Goal: Communication & Community: Share content

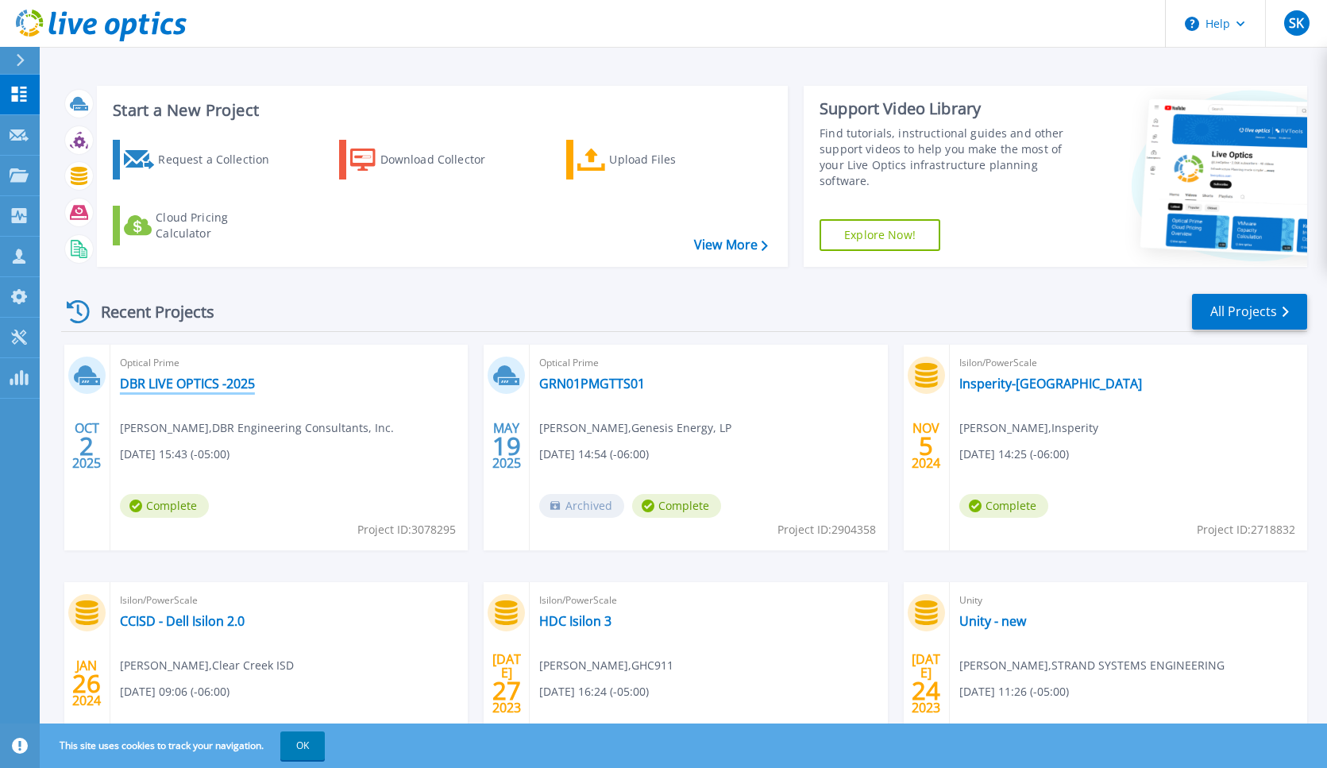
click at [219, 384] on link "DBR LIVE OPTICS -2025" at bounding box center [187, 384] width 135 height 16
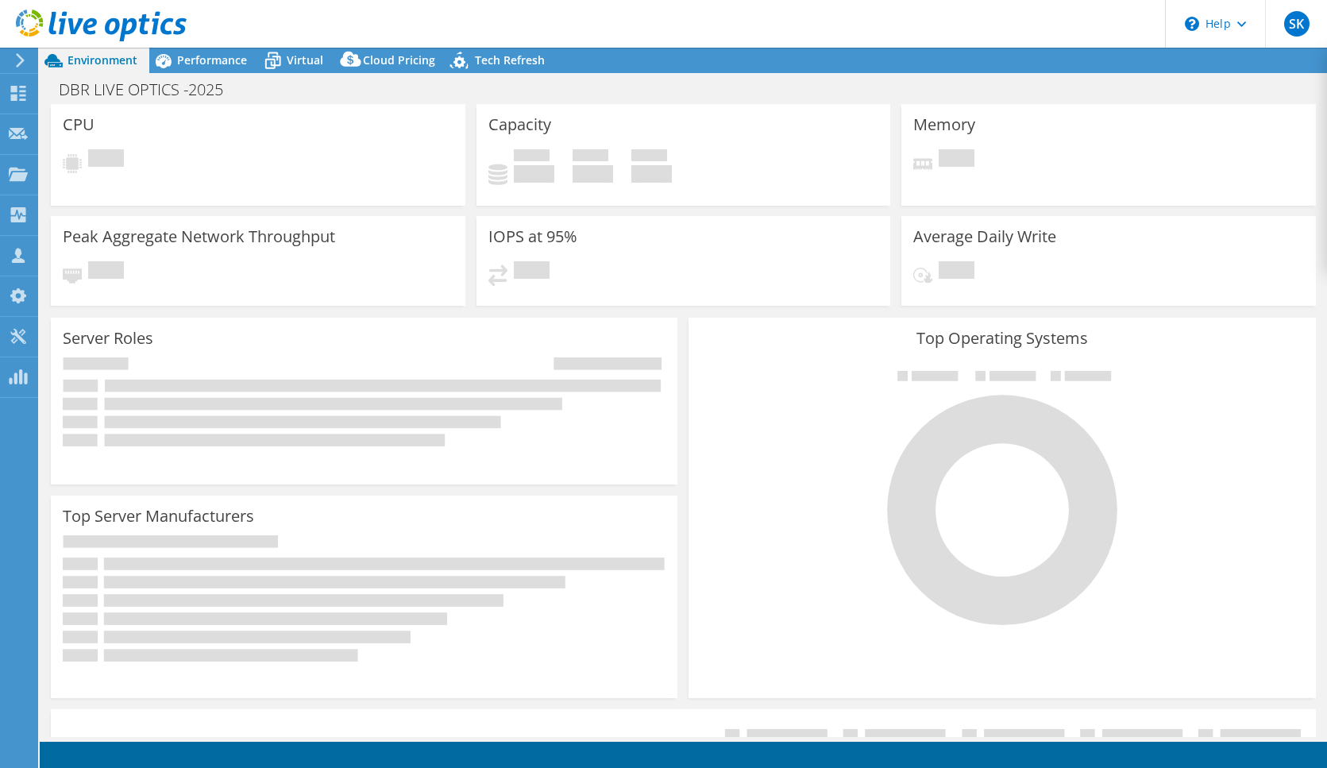
select select "USD"
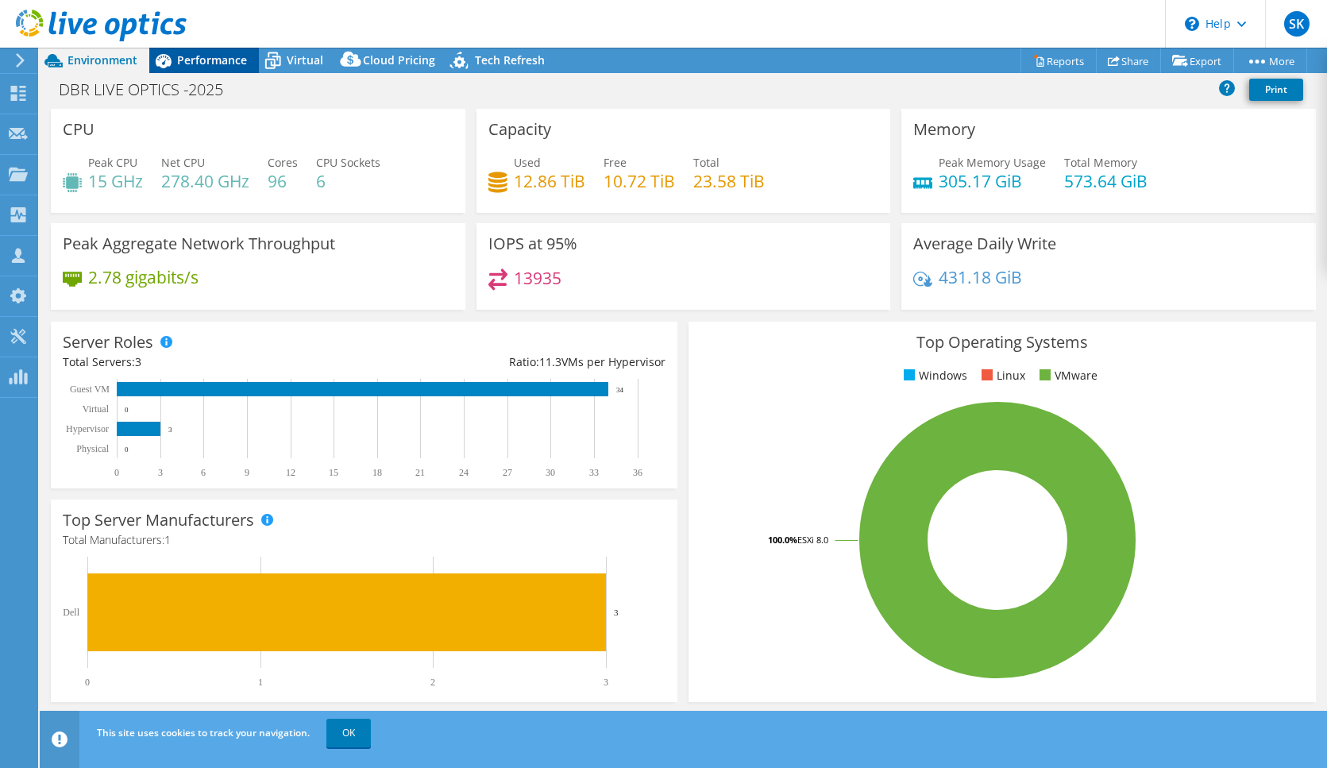
click at [233, 60] on span "Performance" at bounding box center [212, 59] width 70 height 15
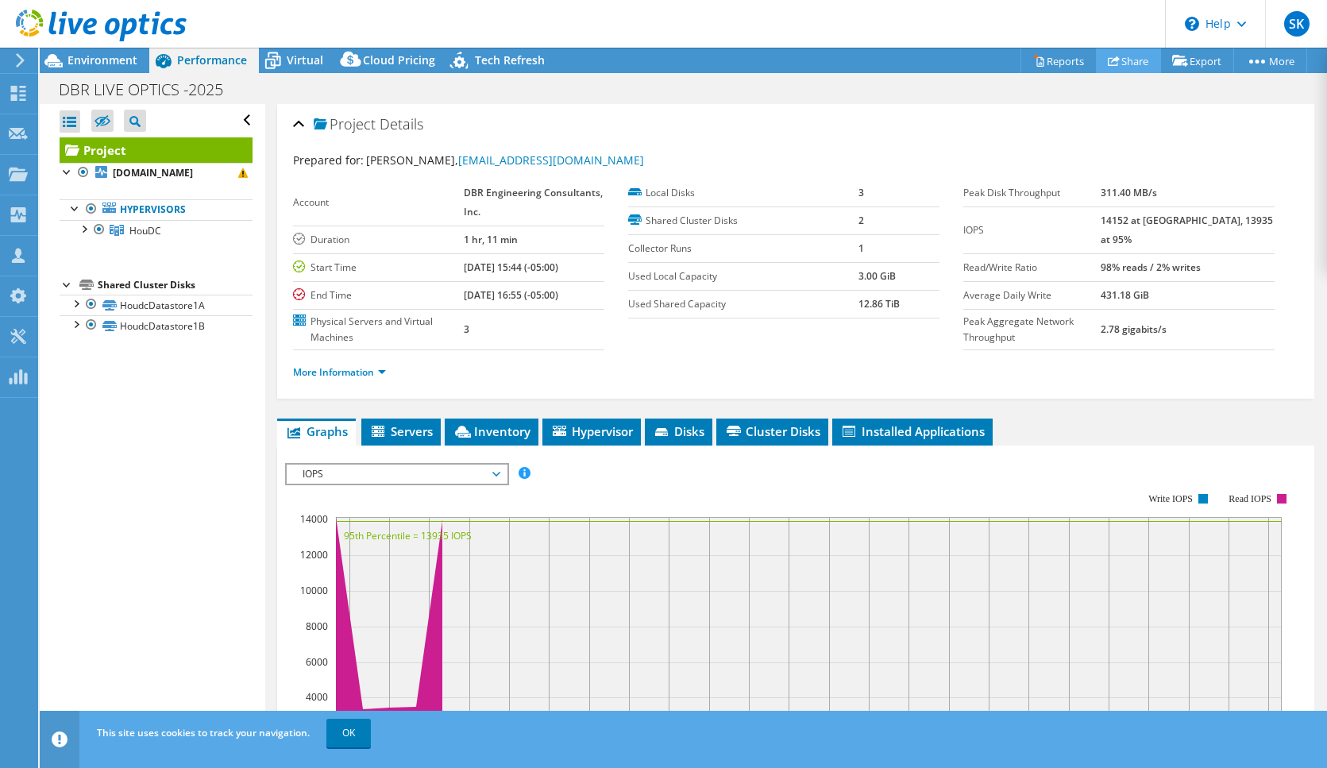
click at [1129, 61] on link "Share" at bounding box center [1128, 60] width 65 height 25
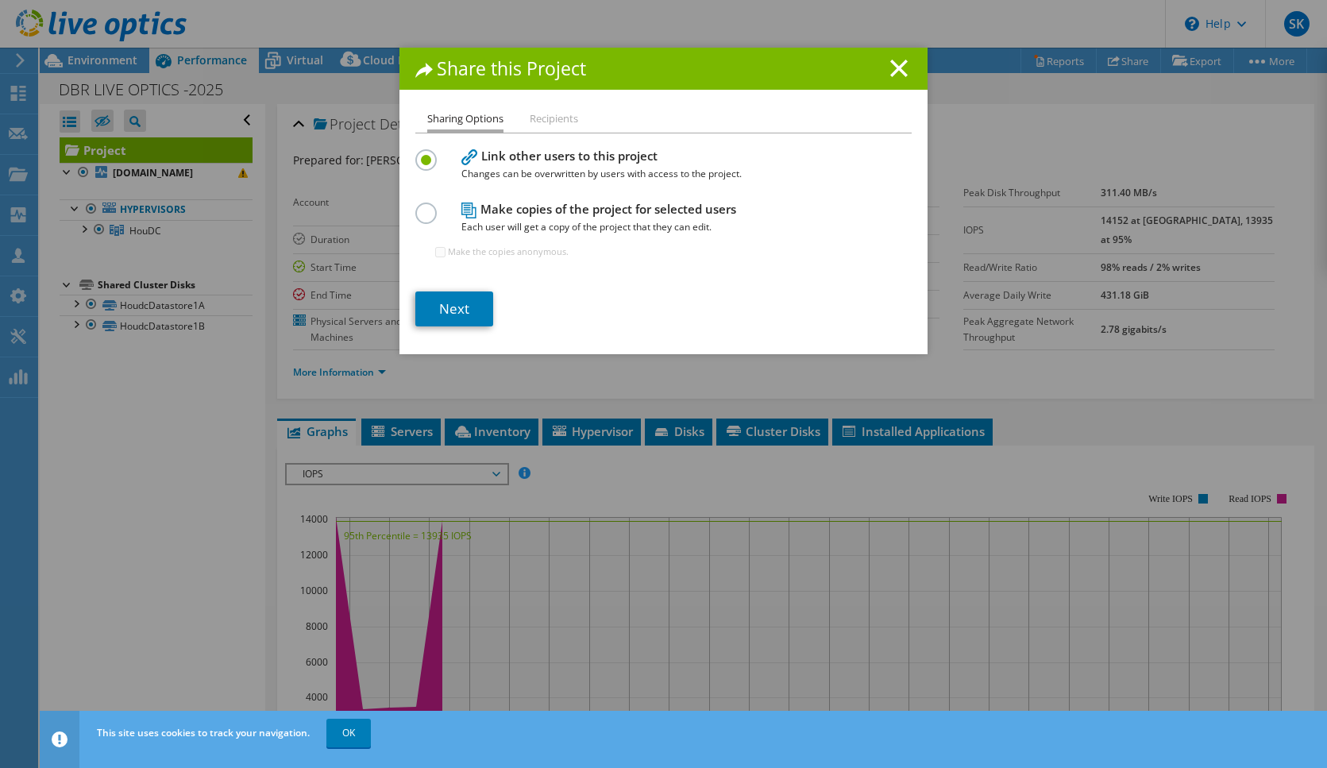
click at [558, 117] on li "Recipients" at bounding box center [554, 120] width 48 height 20
click at [548, 121] on li "Recipients" at bounding box center [554, 120] width 48 height 20
click at [472, 296] on link "Next" at bounding box center [454, 308] width 78 height 35
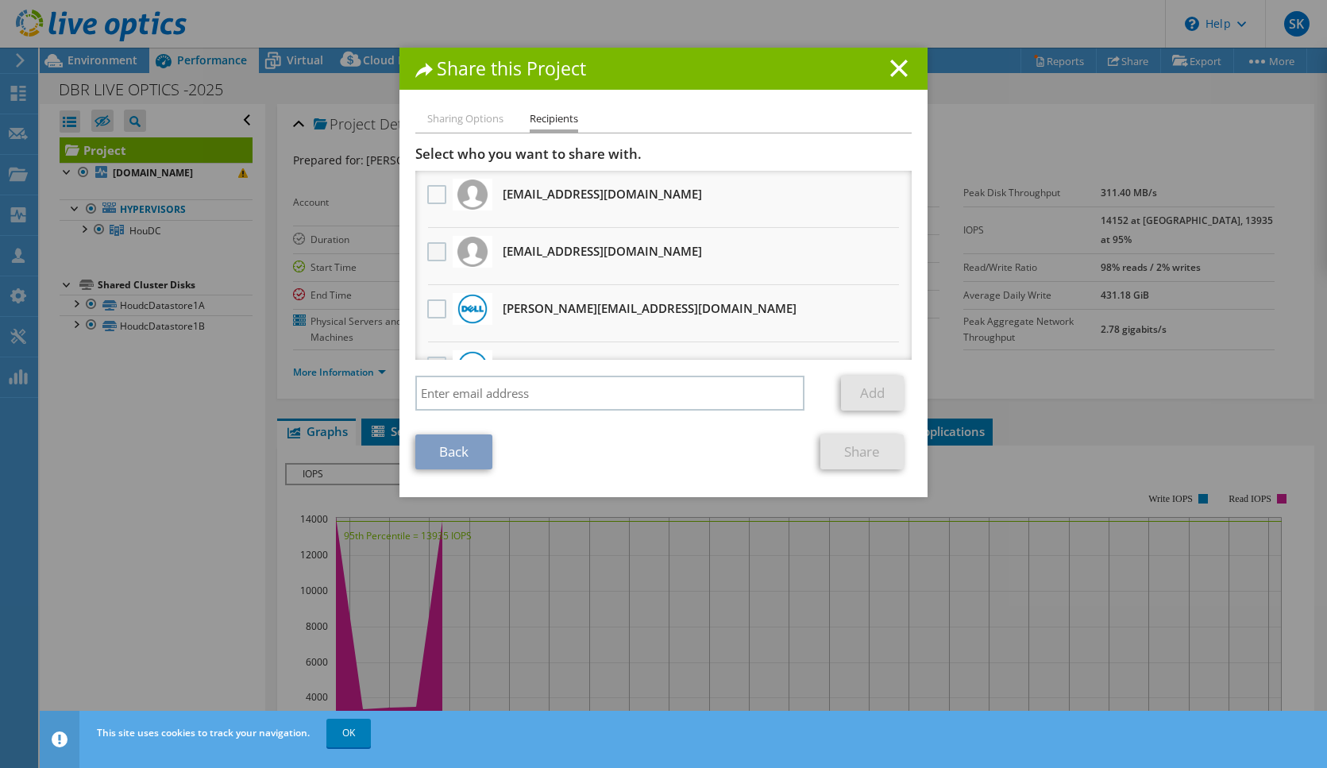
click at [434, 253] on label at bounding box center [438, 251] width 23 height 19
click at [0, 0] on input "checkbox" at bounding box center [0, 0] width 0 height 0
click at [866, 460] on link "Share" at bounding box center [861, 451] width 83 height 35
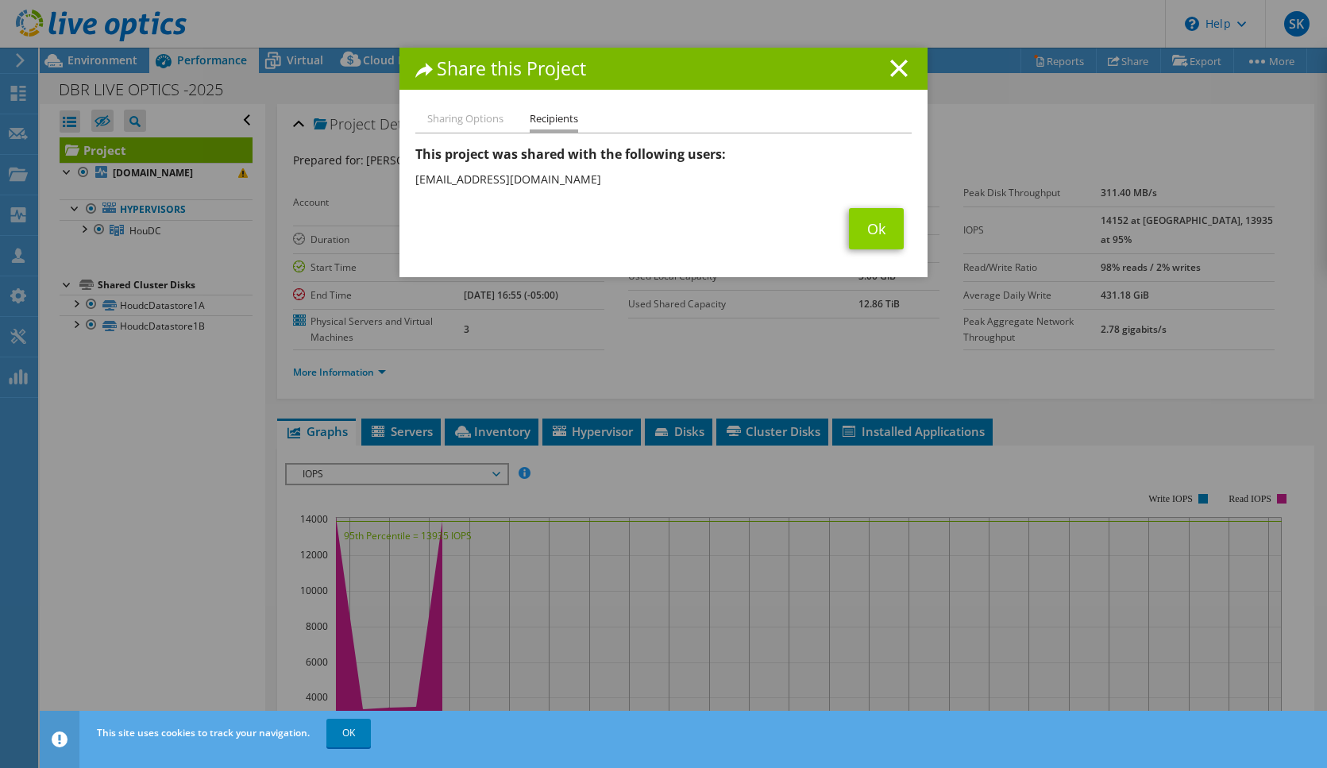
click at [877, 232] on link "Ok" at bounding box center [876, 228] width 55 height 41
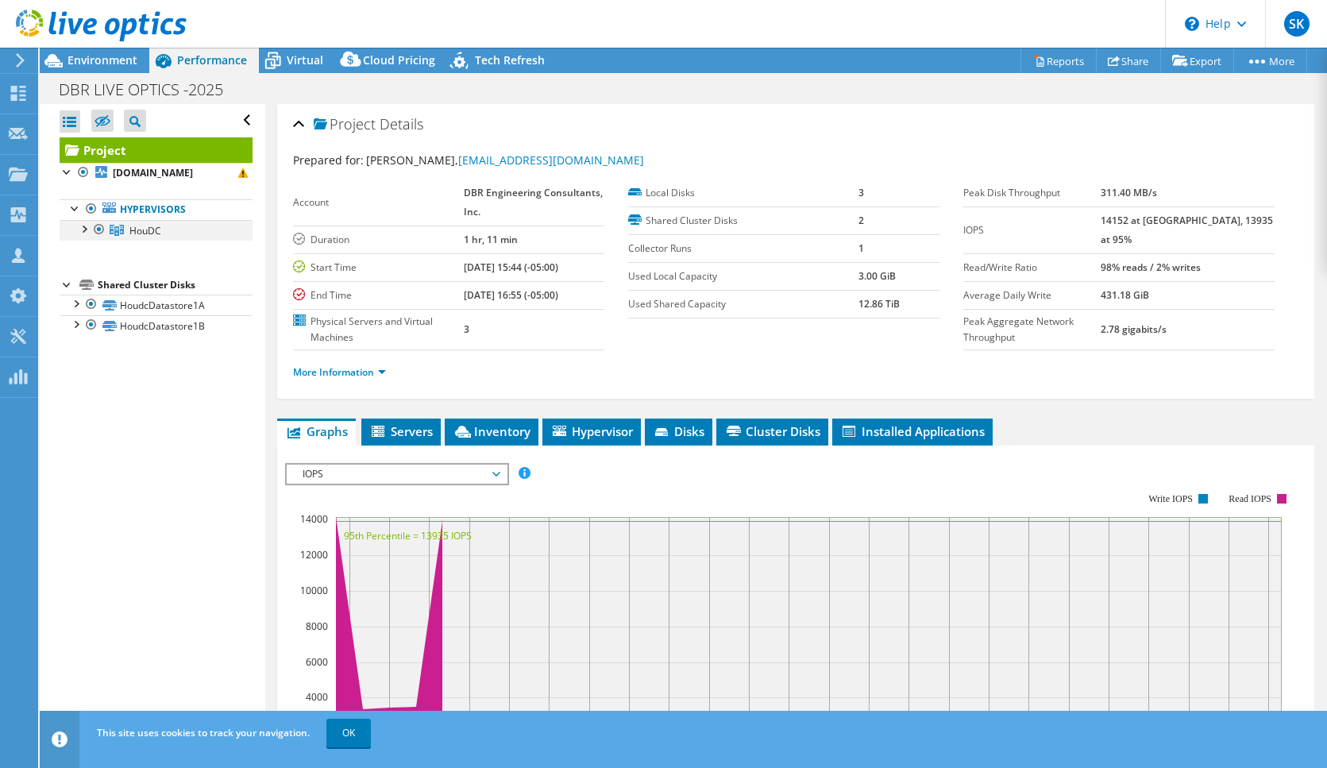
click at [87, 227] on div at bounding box center [83, 228] width 16 height 16
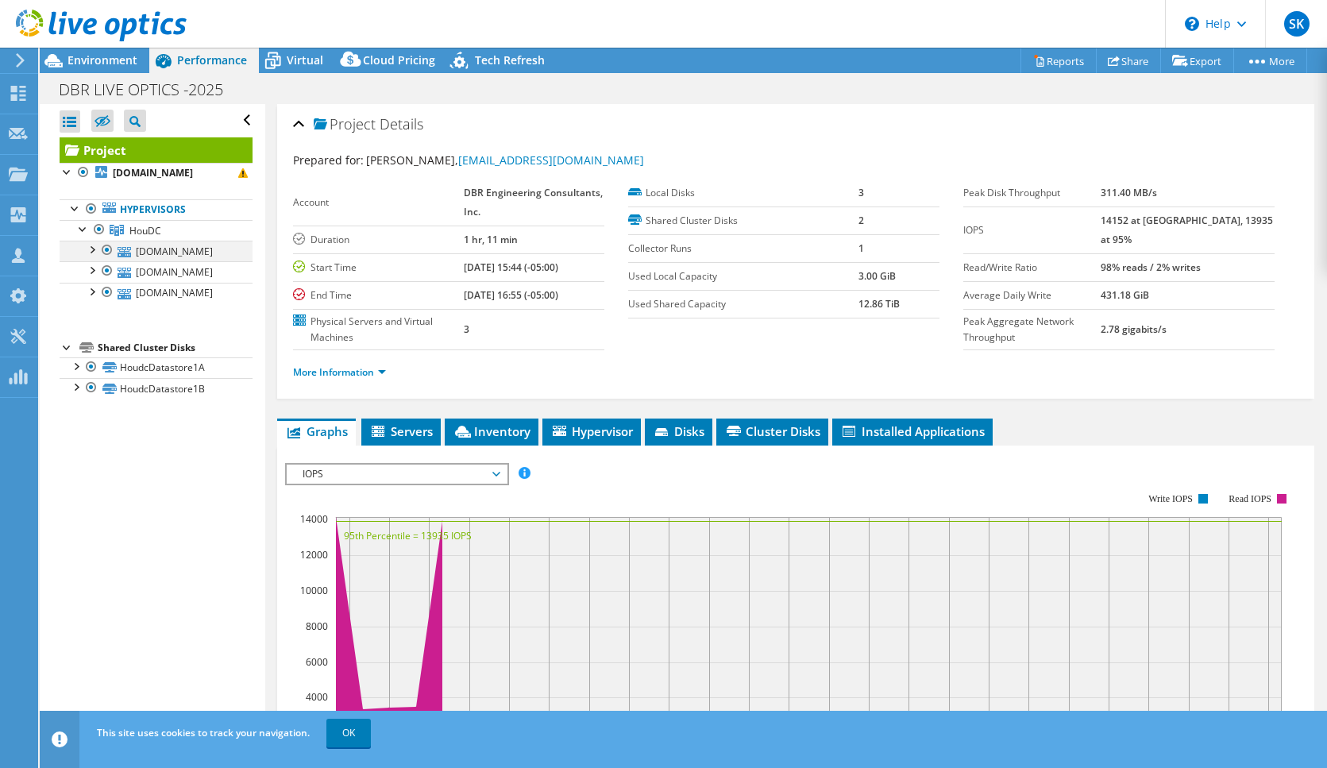
click at [94, 250] on div at bounding box center [91, 249] width 16 height 16
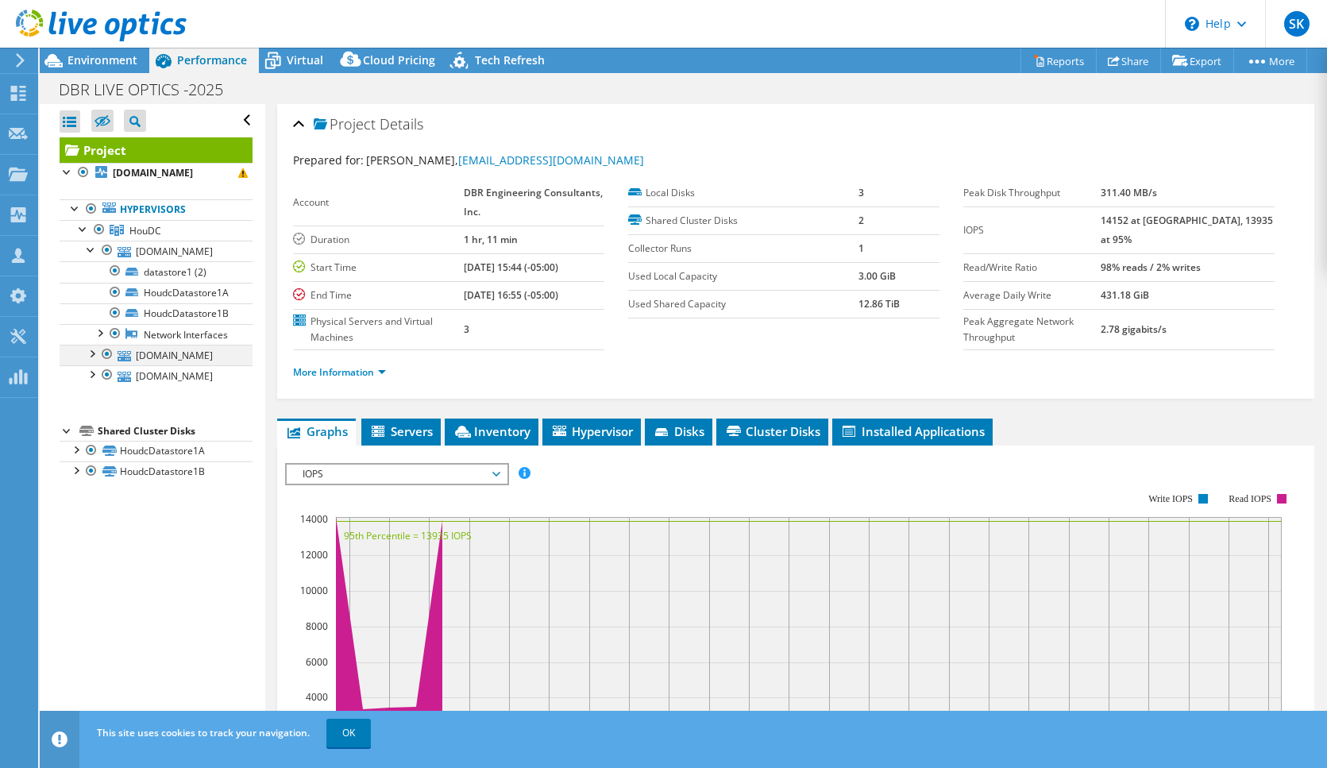
click at [92, 353] on div at bounding box center [91, 353] width 16 height 16
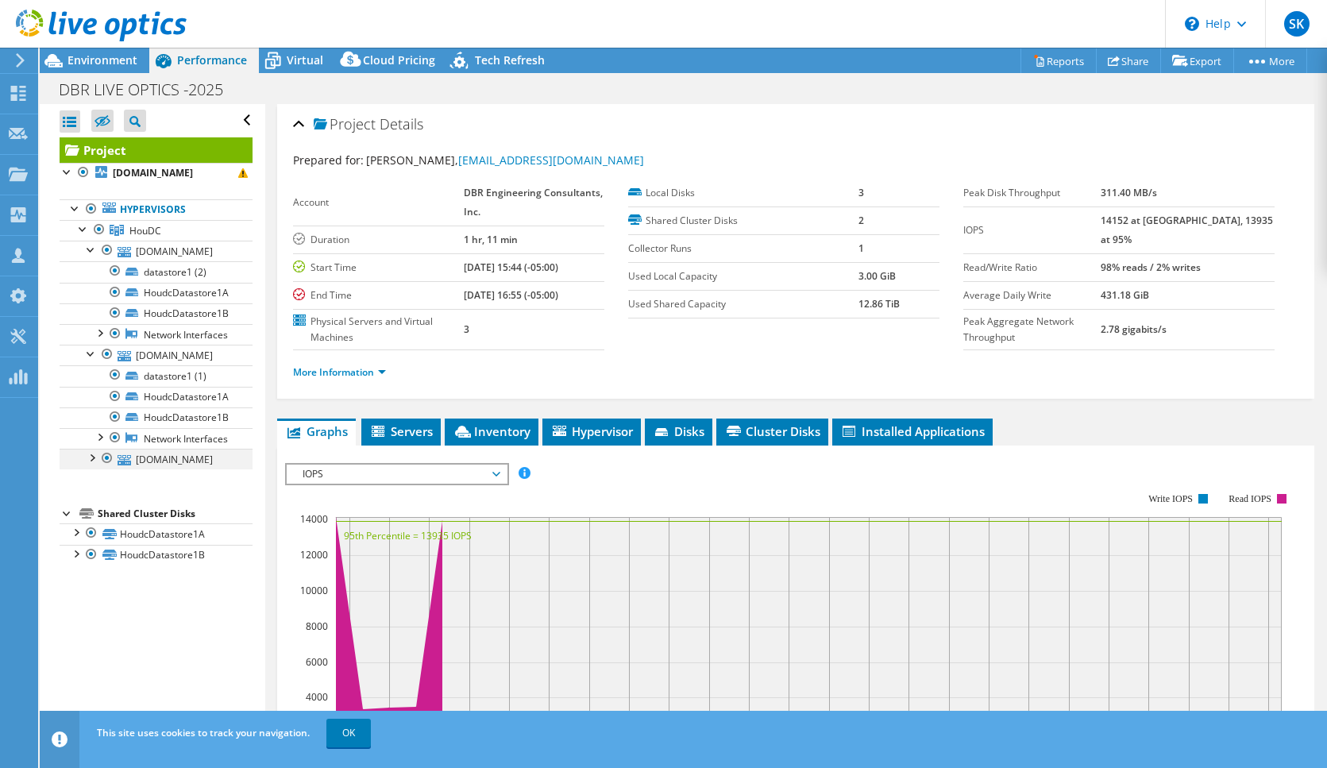
click at [91, 457] on div at bounding box center [91, 457] width 16 height 16
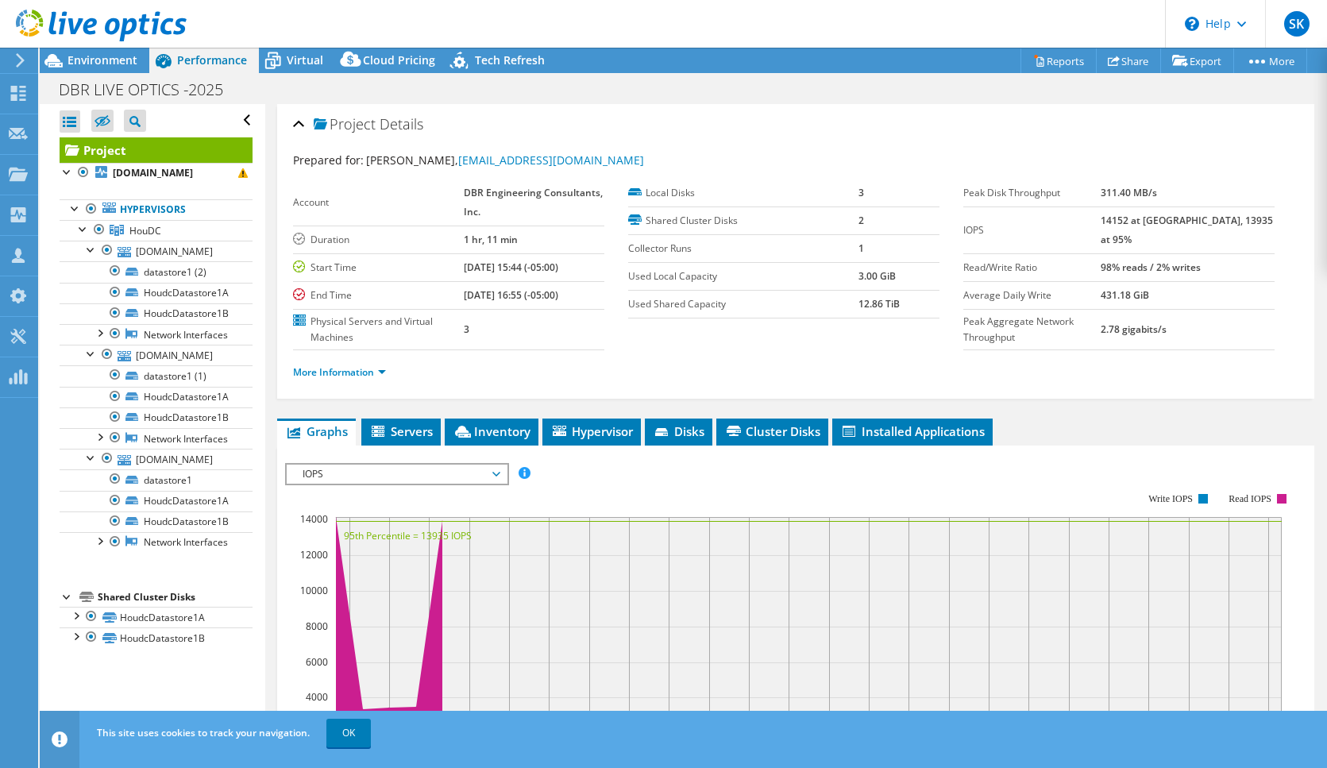
click at [795, 82] on div "DBR LIVE OPTICS -2025 Print" at bounding box center [683, 89] width 1287 height 29
click at [118, 296] on div at bounding box center [115, 292] width 16 height 19
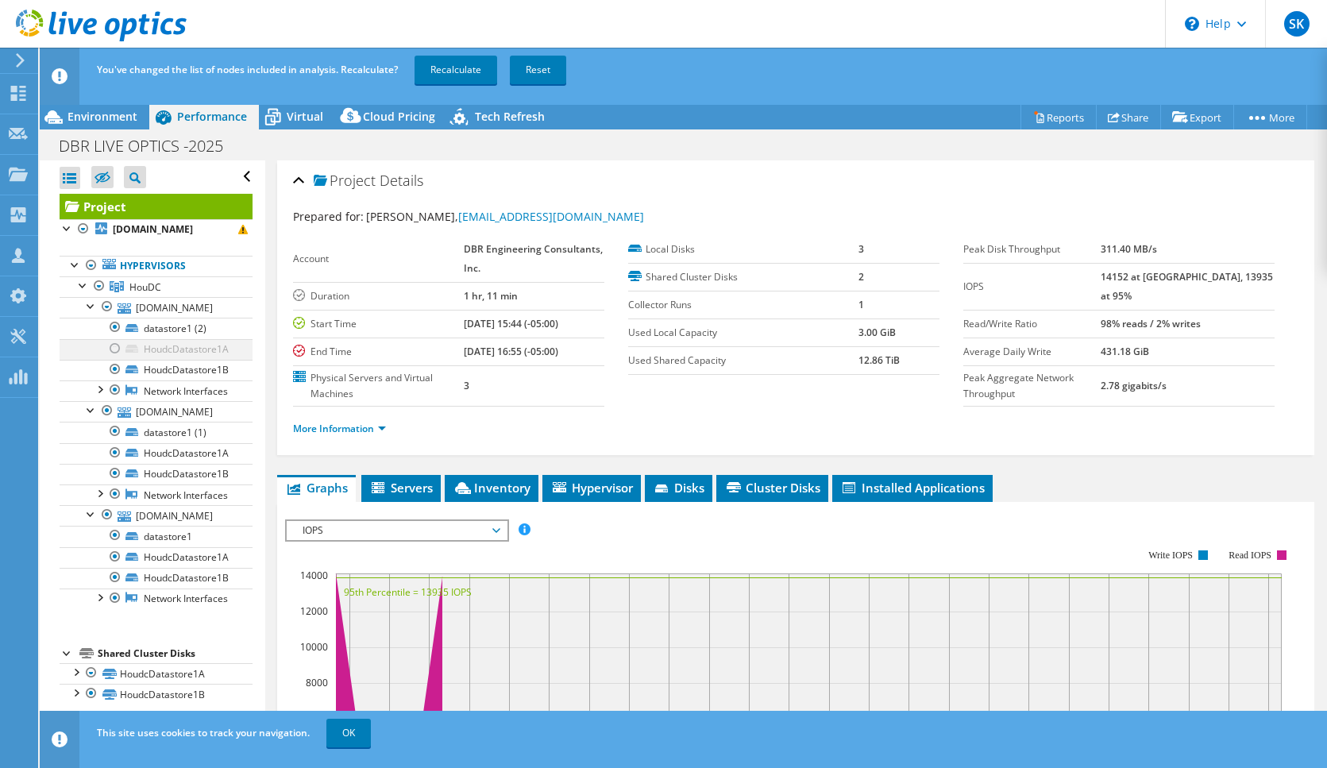
click at [116, 348] on div at bounding box center [115, 348] width 16 height 19
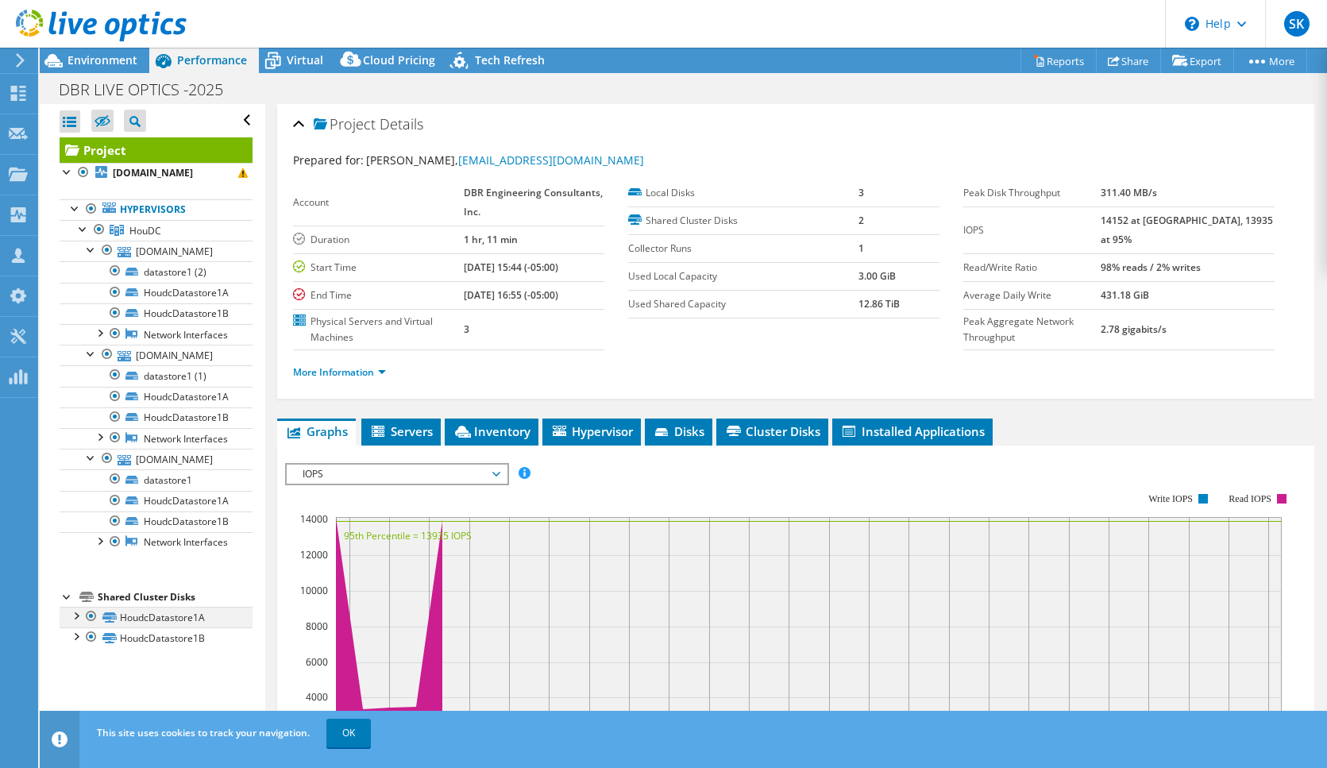
click at [77, 619] on div at bounding box center [75, 615] width 16 height 16
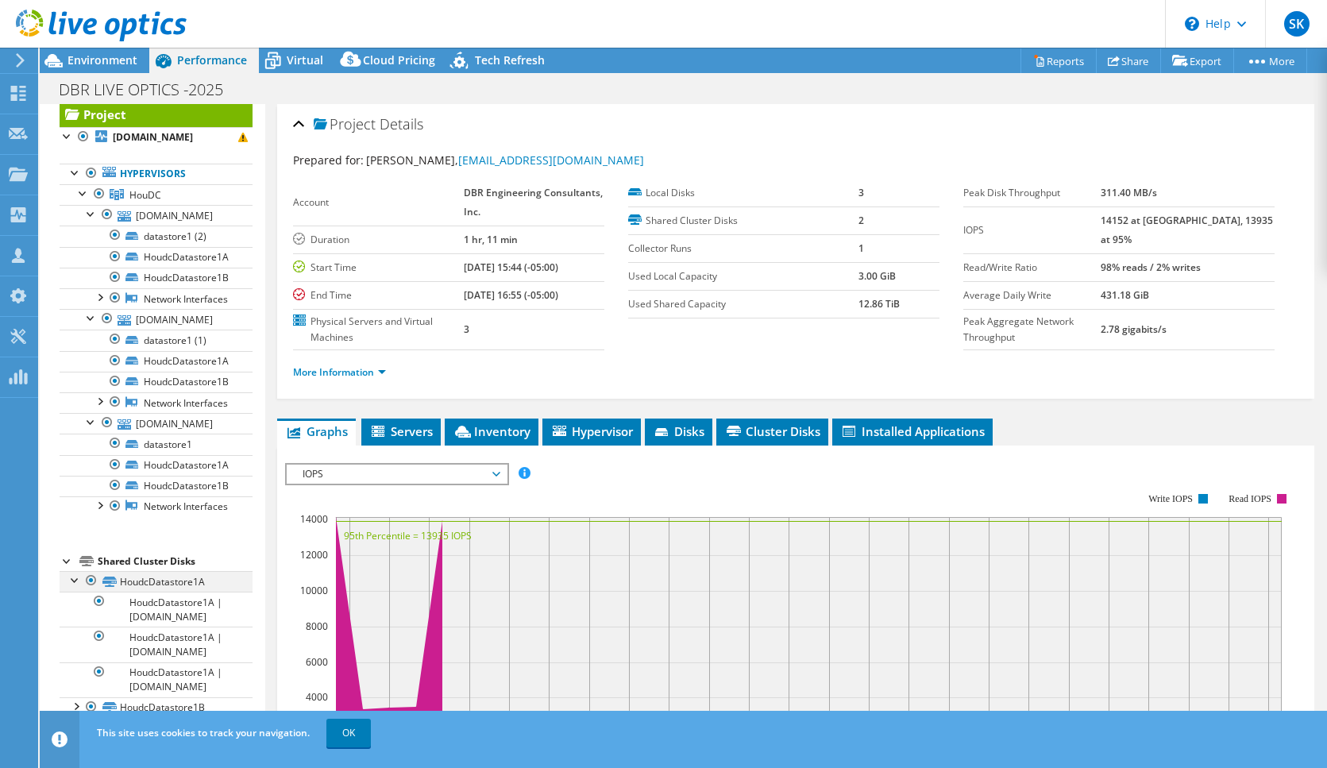
scroll to position [36, 0]
click at [332, 735] on link "OK" at bounding box center [348, 733] width 44 height 29
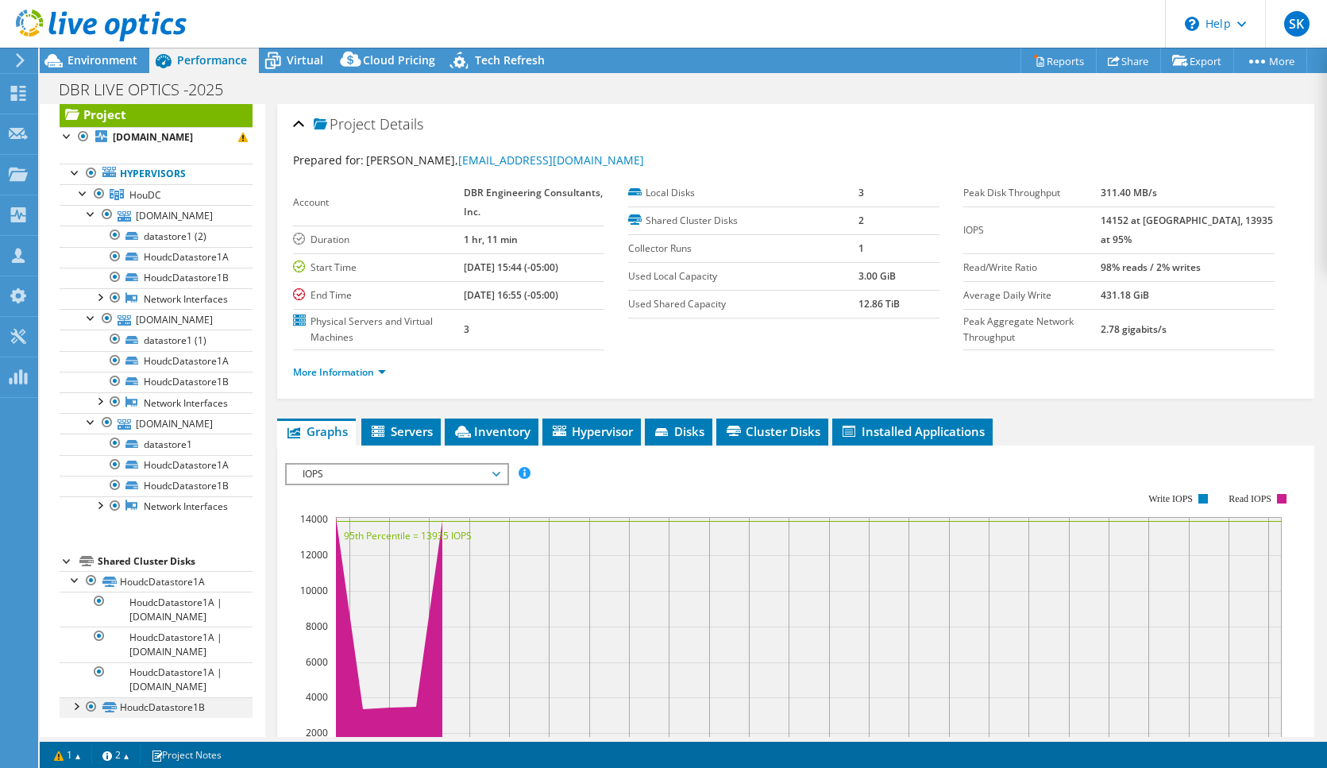
click at [75, 706] on div at bounding box center [75, 705] width 16 height 16
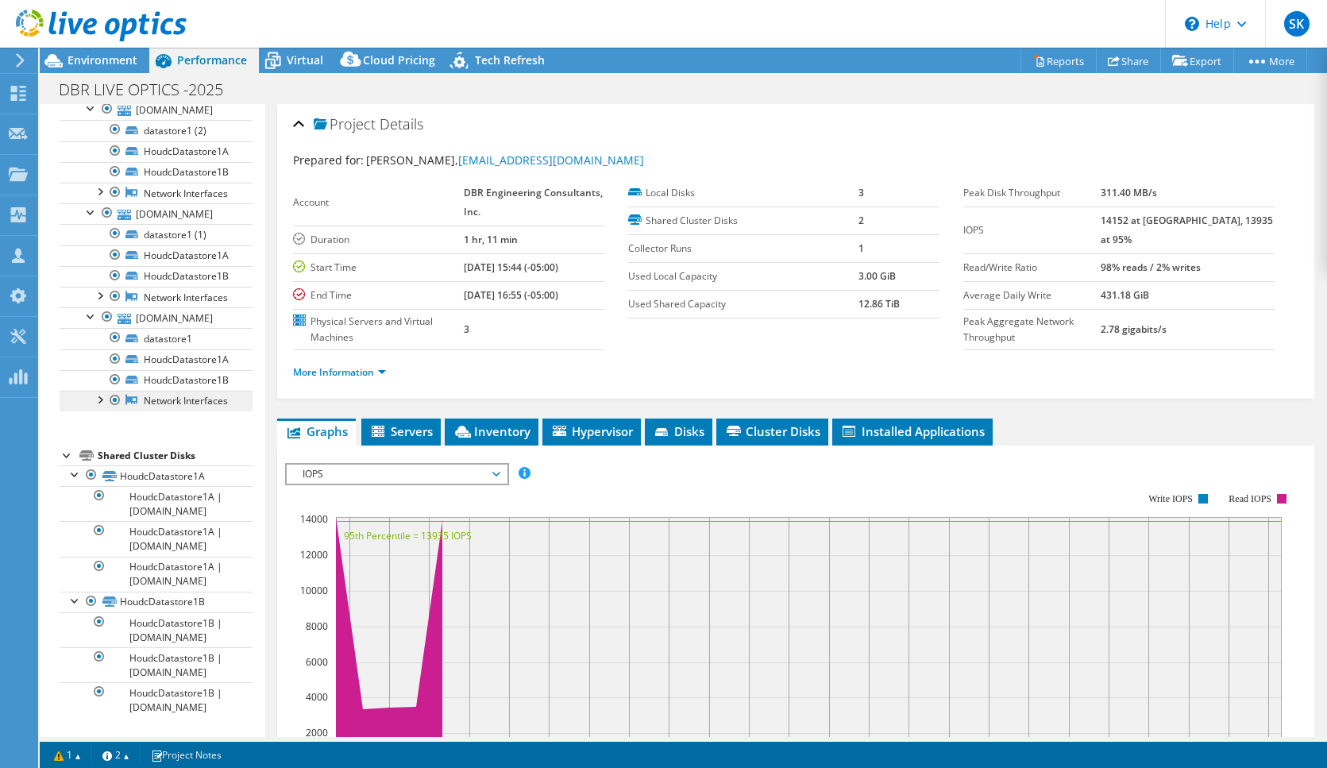
scroll to position [141, 0]
click at [600, 427] on span "Hypervisor" at bounding box center [591, 431] width 83 height 16
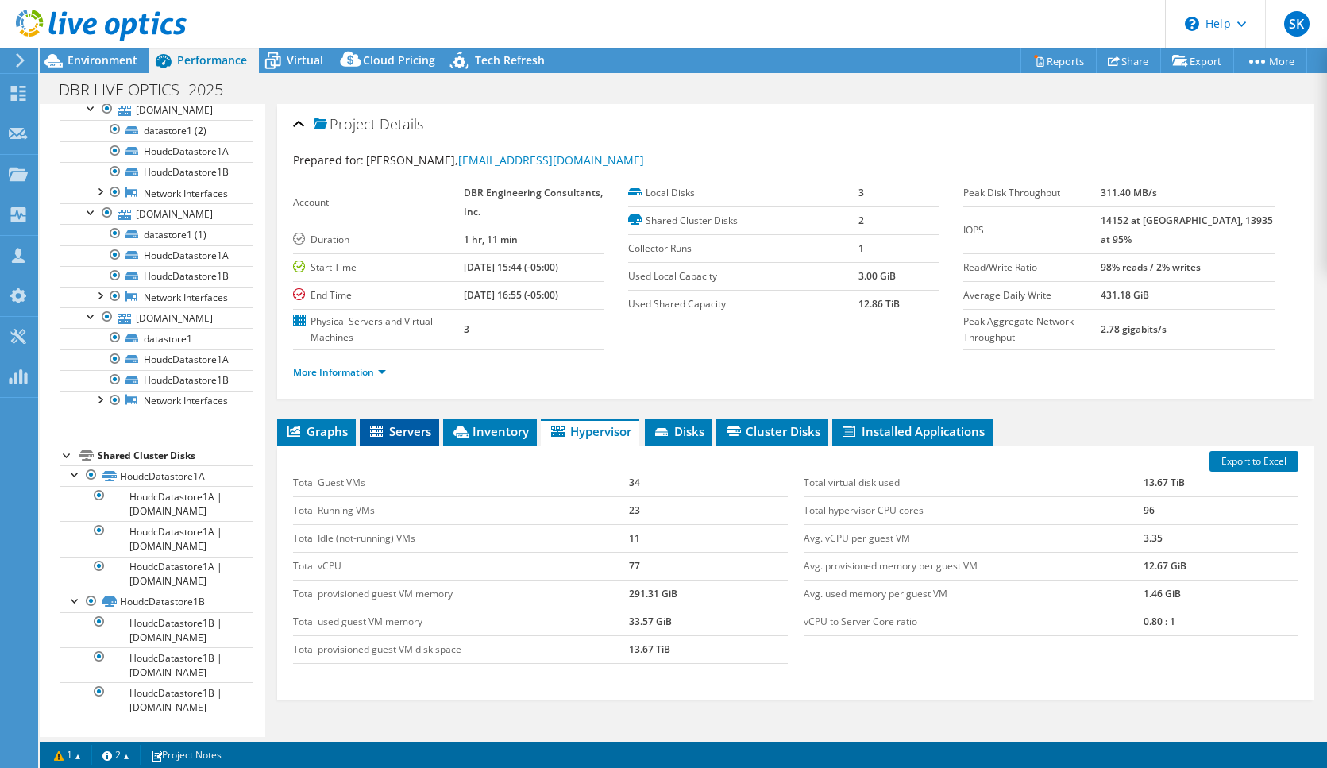
click at [400, 432] on span "Servers" at bounding box center [400, 431] width 64 height 16
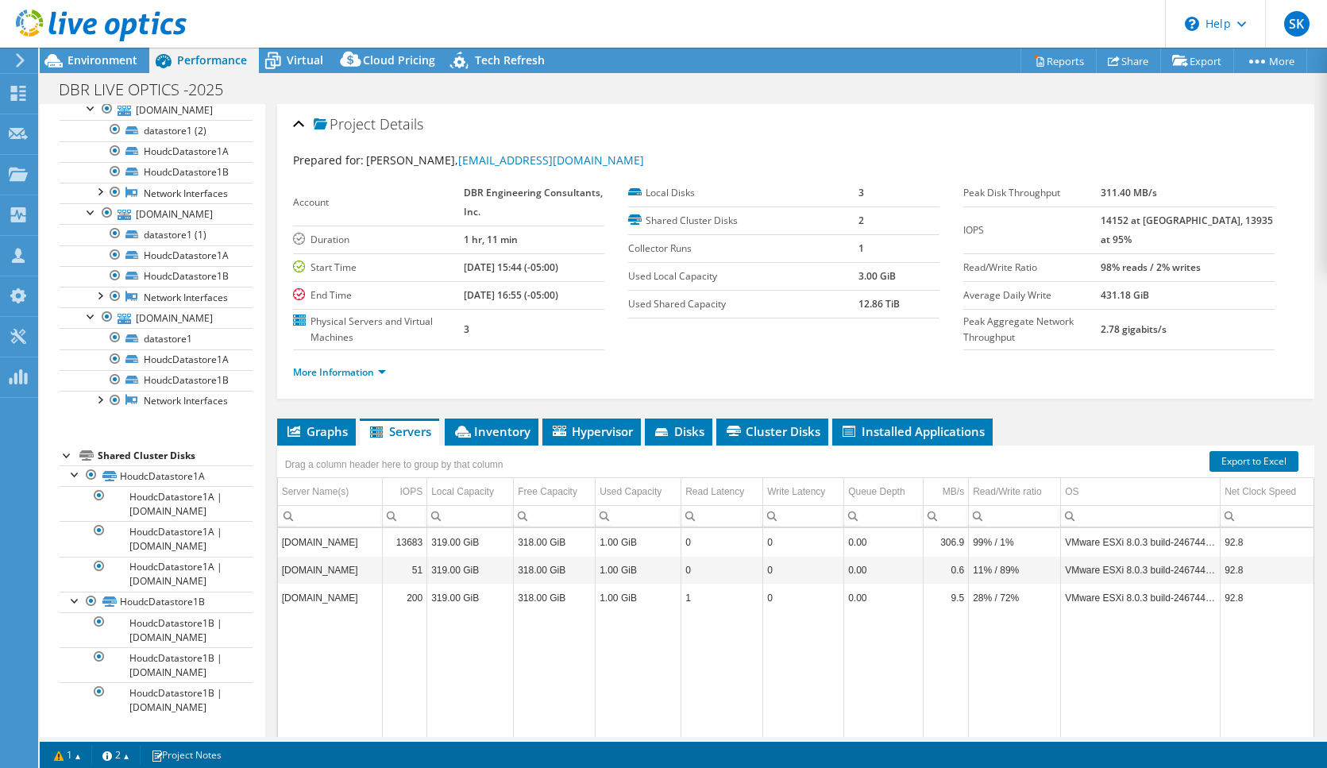
scroll to position [0, 0]
click at [300, 93] on div "DBR LIVE OPTICS -2025 Print" at bounding box center [683, 89] width 1287 height 29
click at [509, 428] on span "Inventory" at bounding box center [492, 431] width 78 height 16
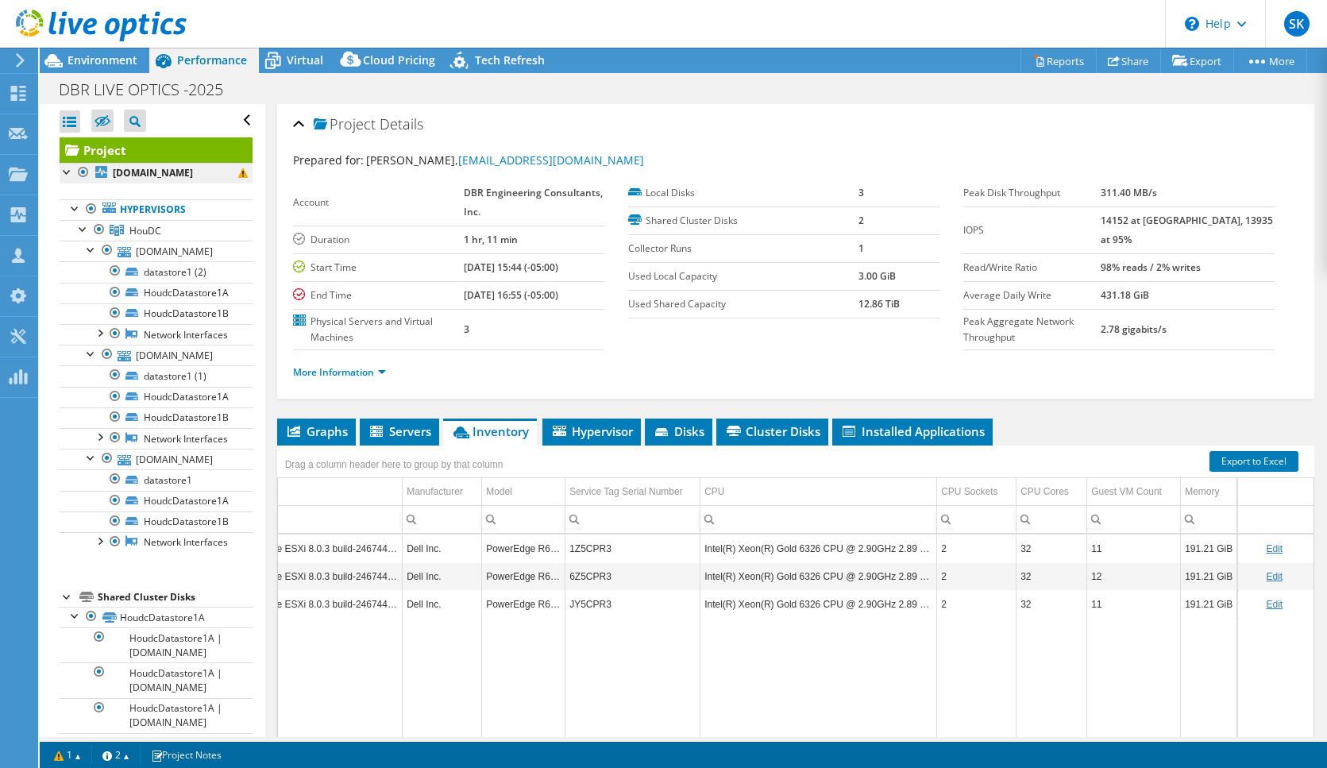
click at [149, 179] on b "houdcvm2.dbrinc.com" at bounding box center [153, 172] width 80 height 13
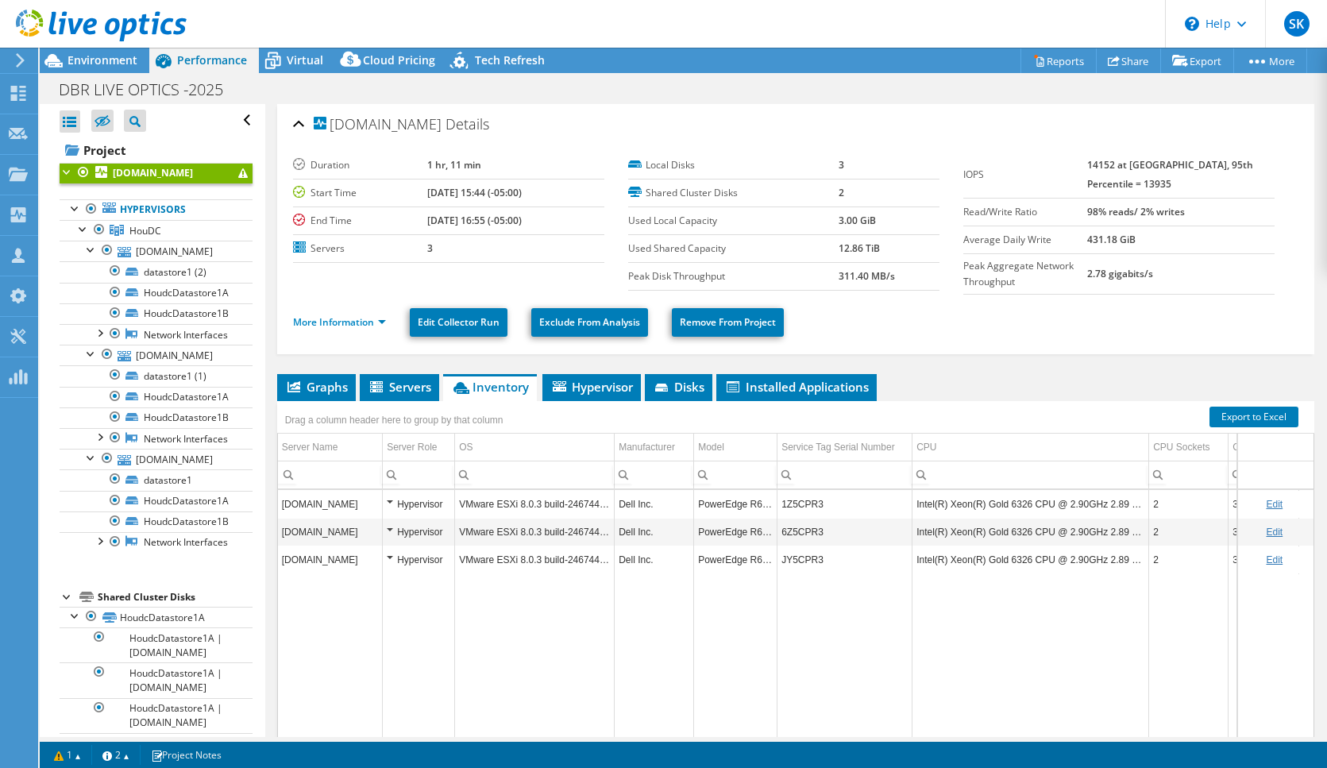
click at [842, 393] on span "Installed Applications" at bounding box center [796, 387] width 145 height 16
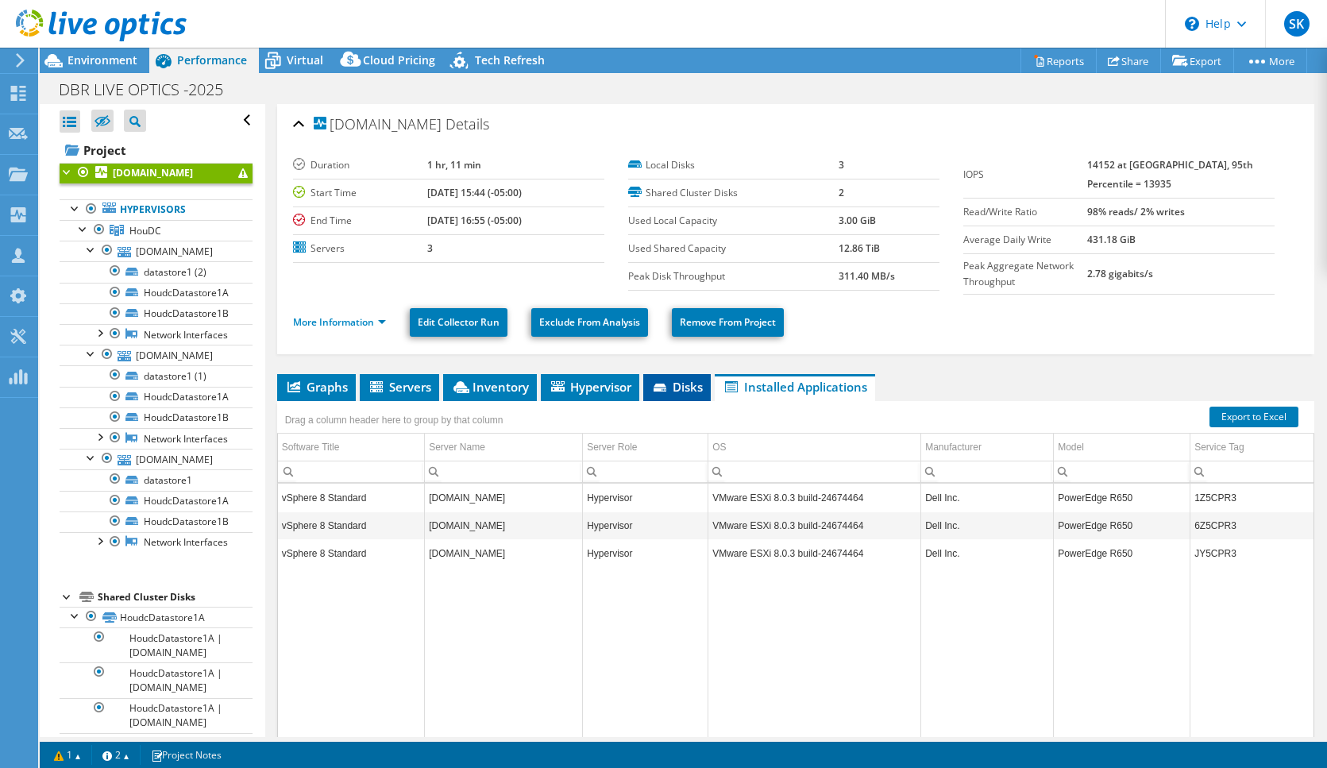
click at [688, 384] on span "Disks" at bounding box center [677, 387] width 52 height 16
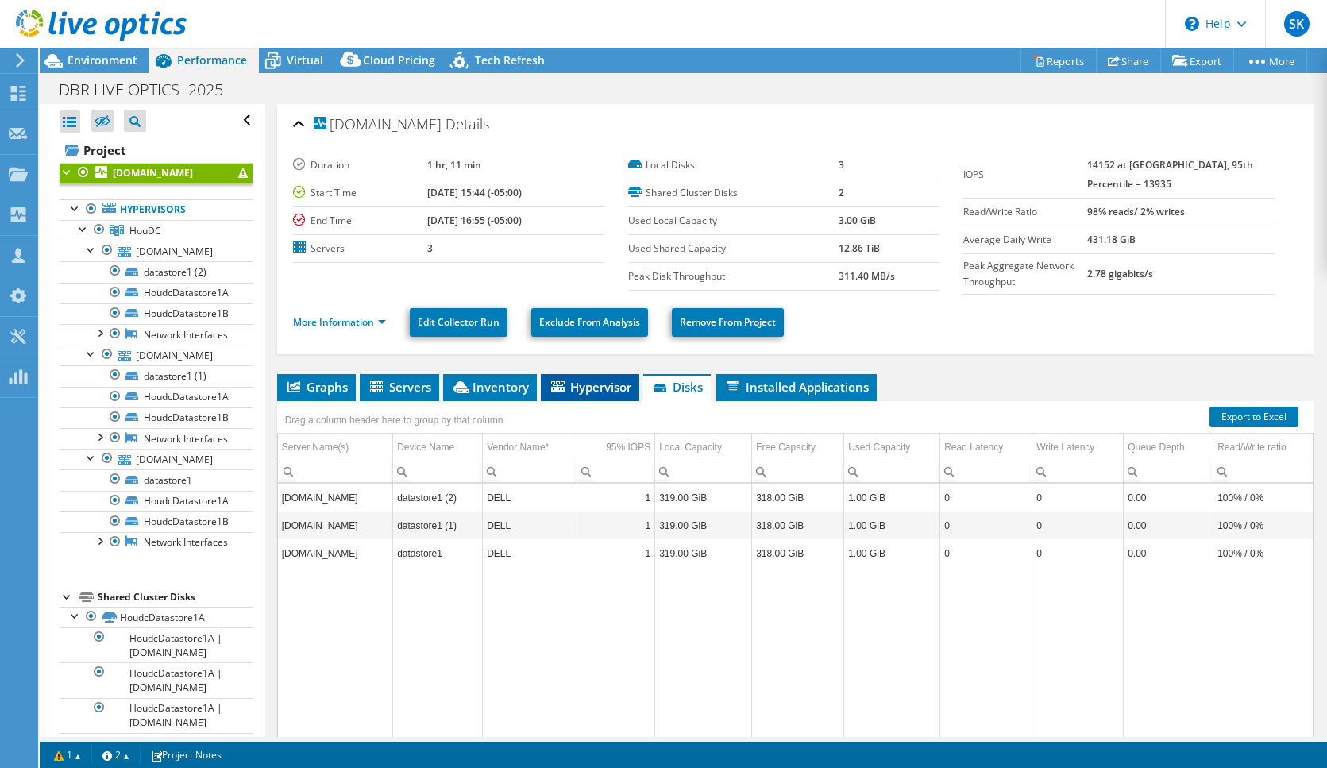
click at [596, 384] on span "Hypervisor" at bounding box center [590, 387] width 83 height 16
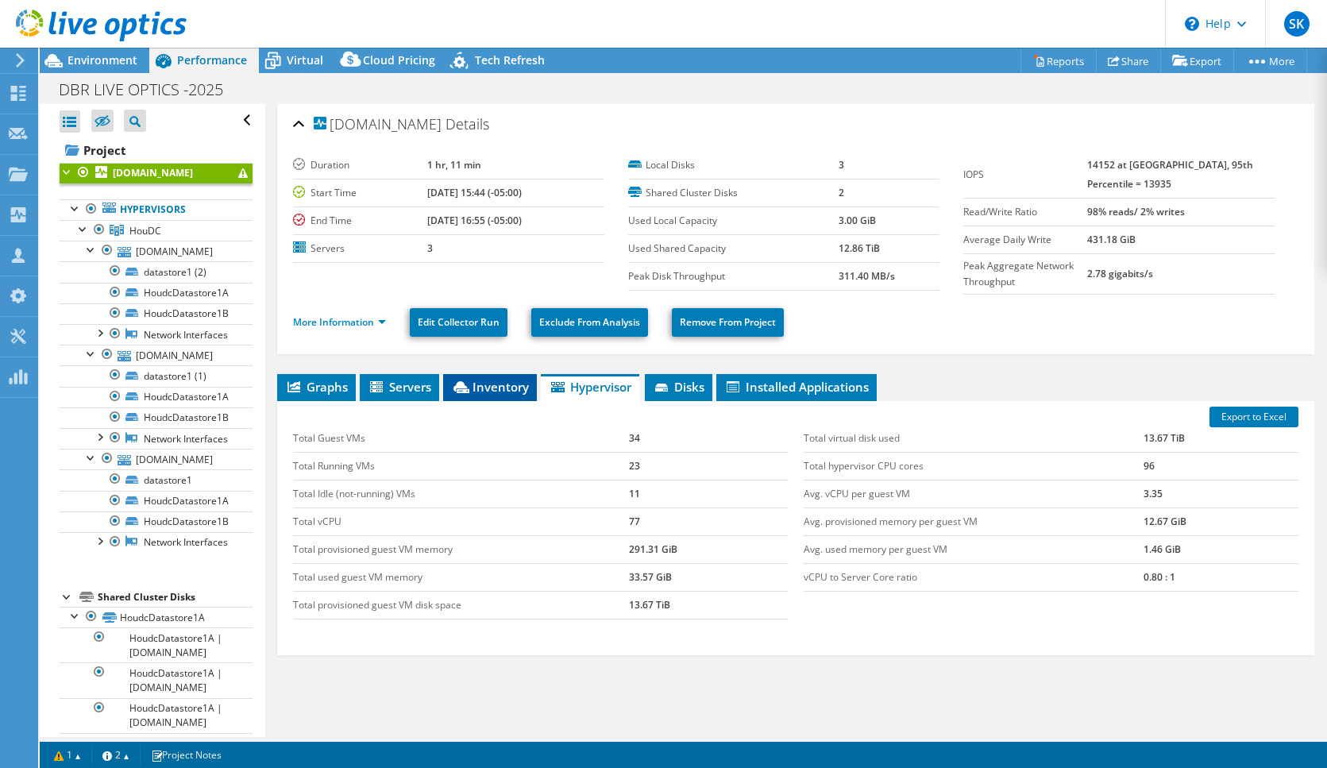
click at [498, 381] on span "Inventory" at bounding box center [490, 387] width 78 height 16
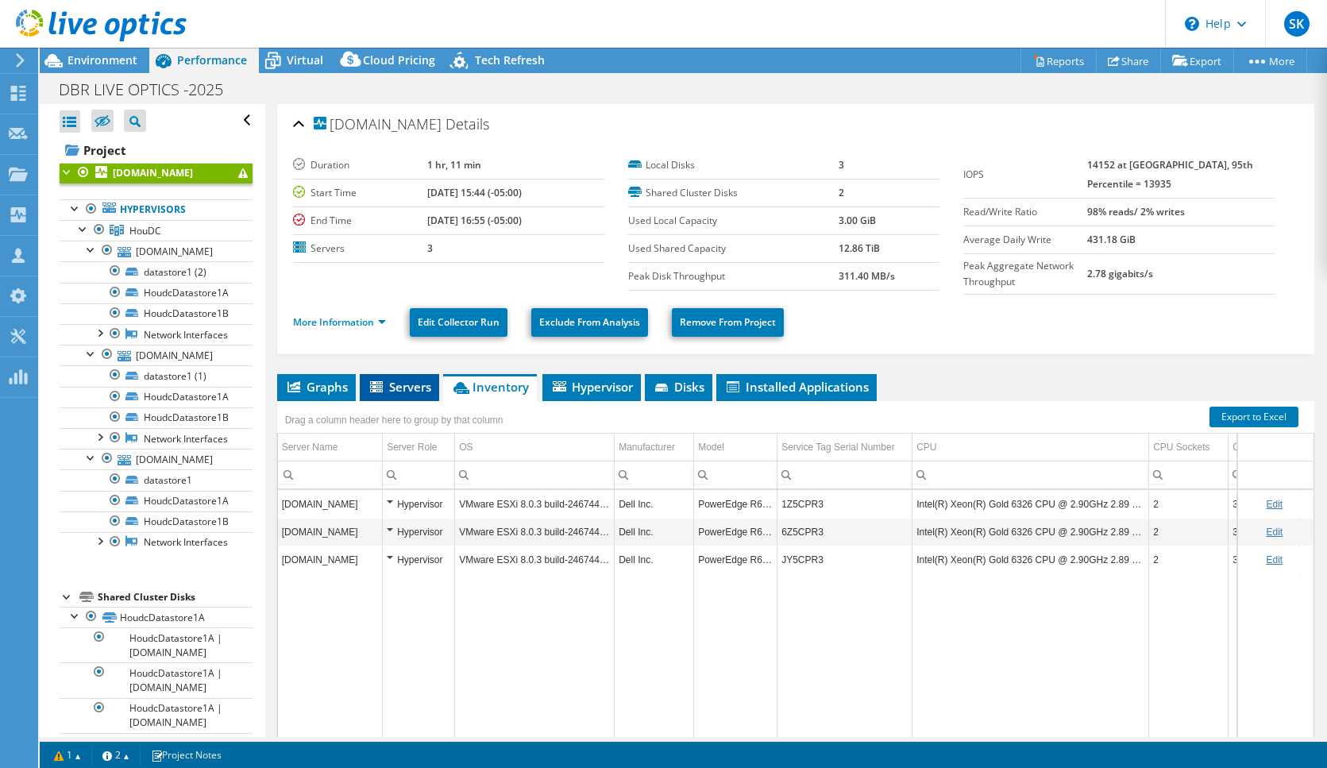
click at [391, 384] on span "Servers" at bounding box center [400, 387] width 64 height 16
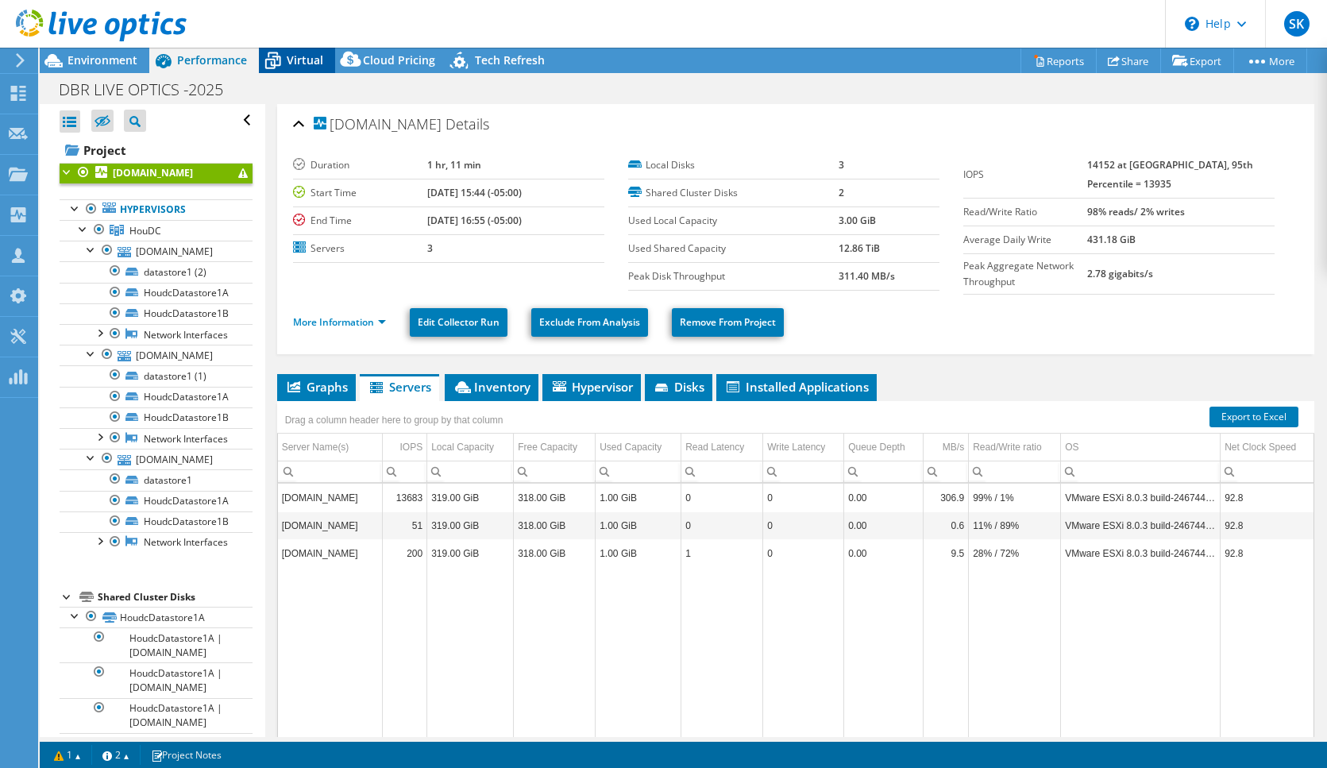
click at [299, 57] on span "Virtual" at bounding box center [305, 59] width 37 height 15
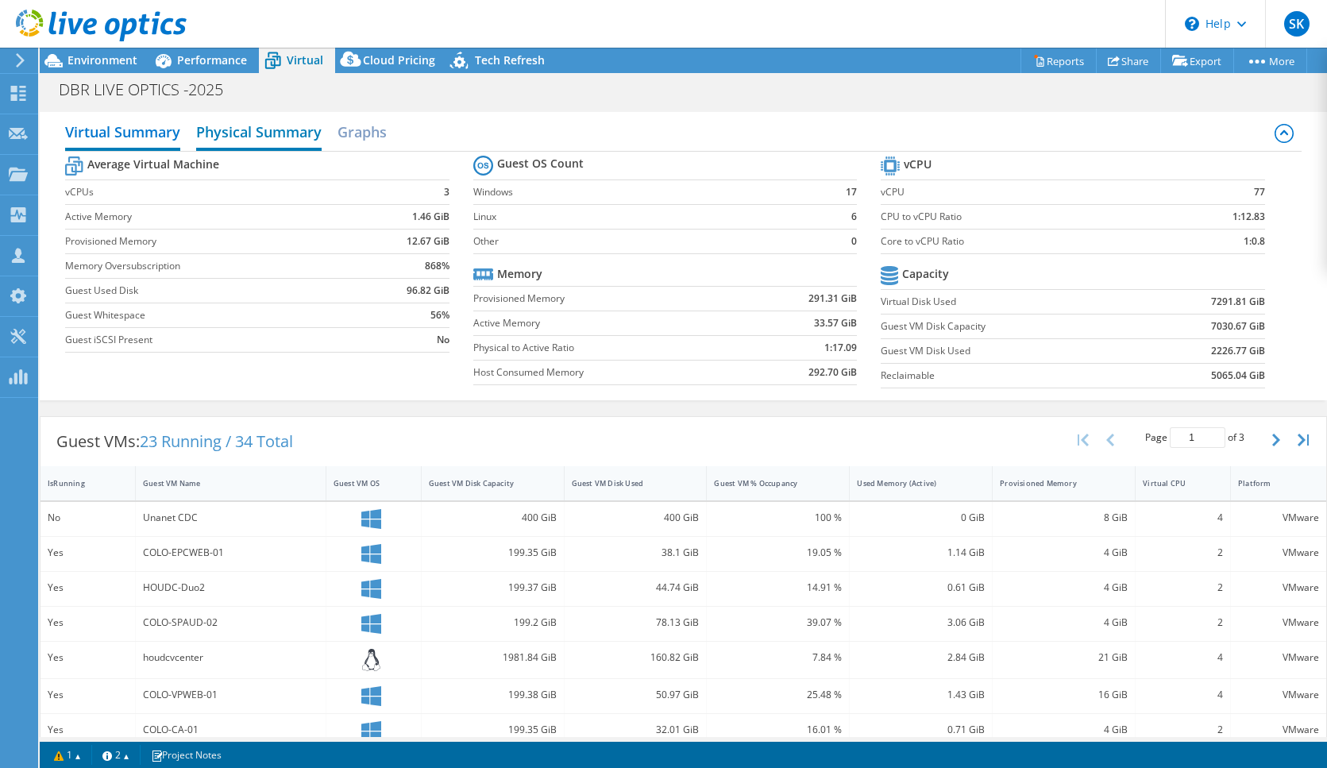
click at [256, 133] on h2 "Physical Summary" at bounding box center [258, 133] width 125 height 35
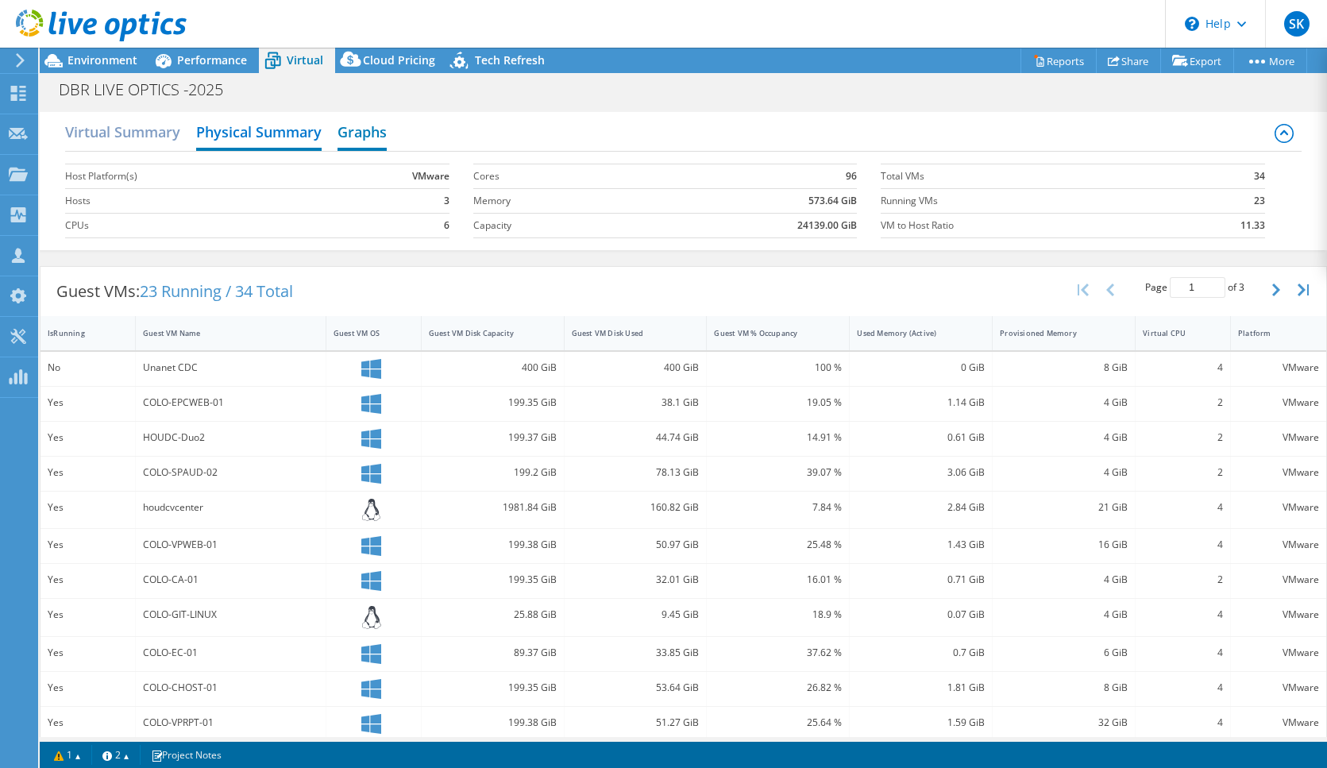
click at [360, 137] on h2 "Graphs" at bounding box center [361, 133] width 49 height 35
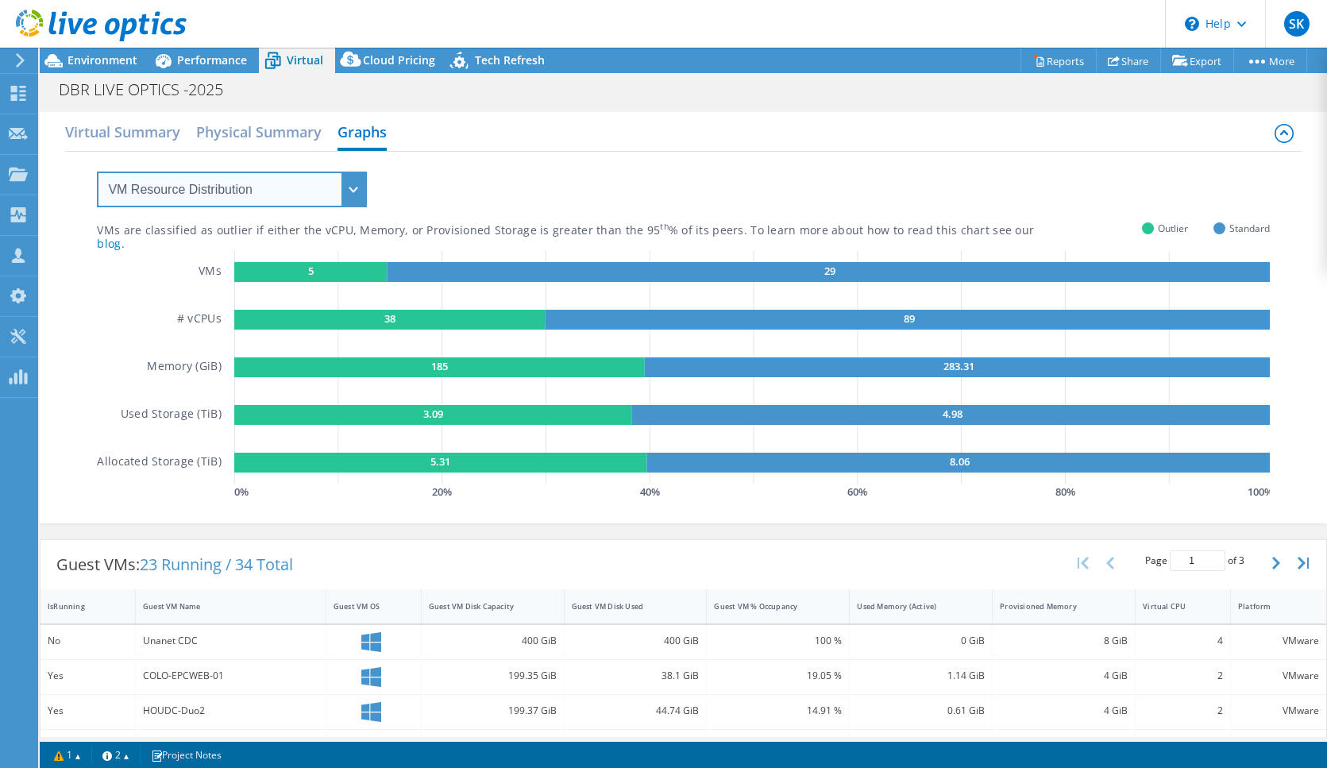
click at [349, 196] on select "VM Resource Distribution Provisioning Contrast Over Provisioning" at bounding box center [232, 190] width 270 height 36
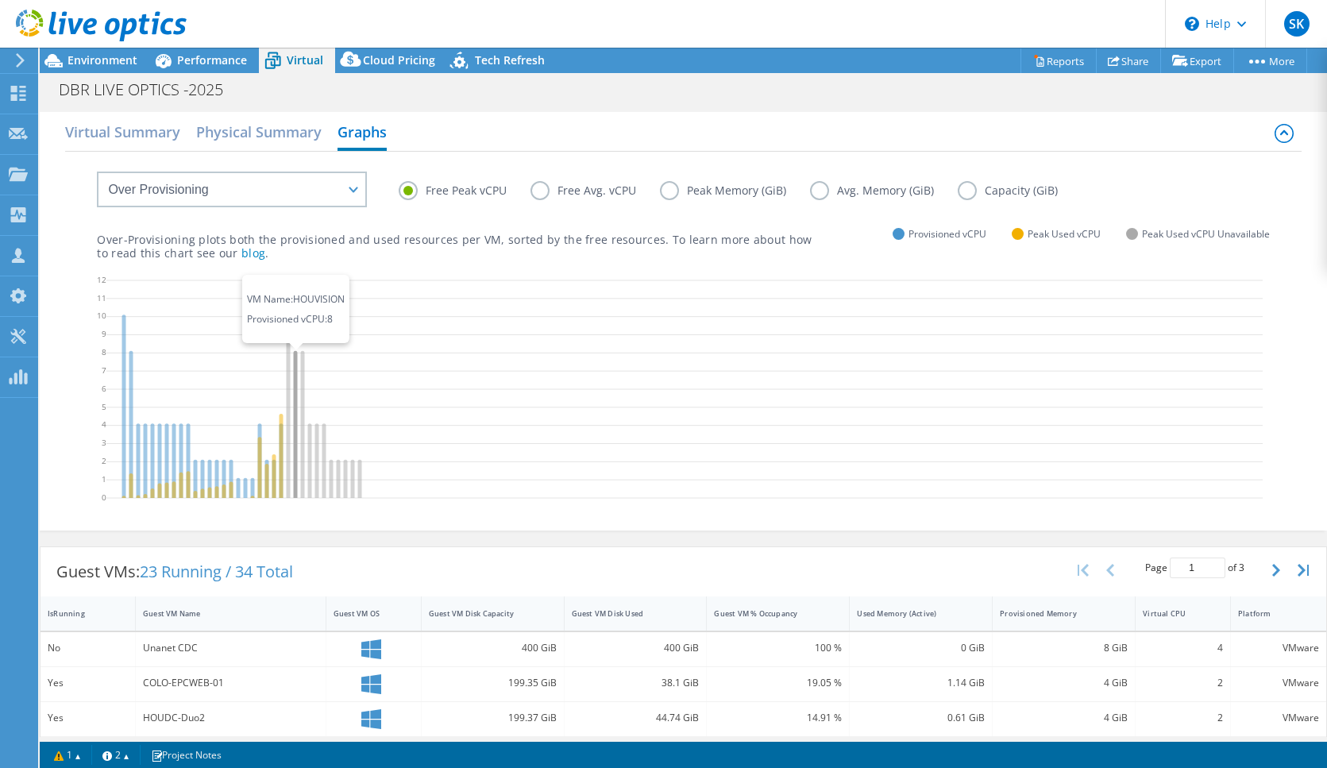
click at [296, 364] on icon at bounding box center [296, 424] width 4 height 147
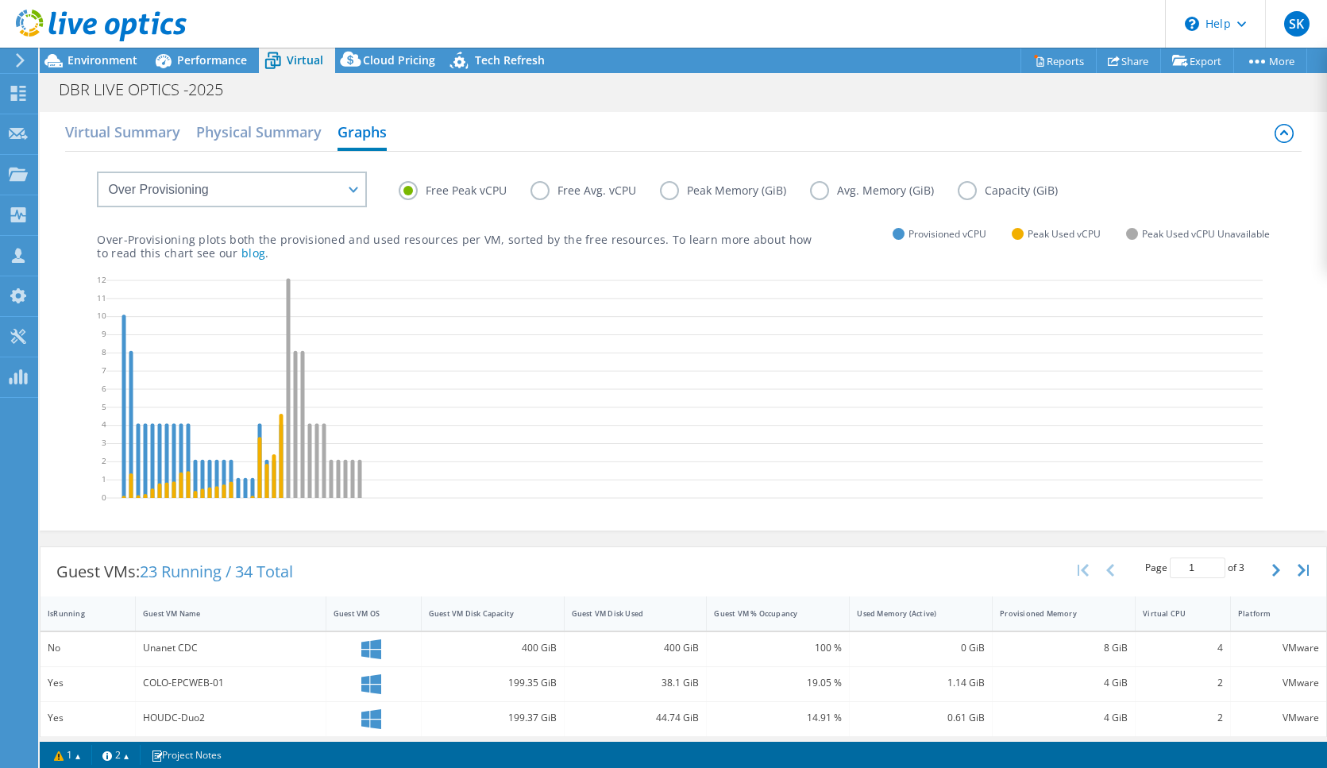
click at [822, 191] on label "Avg. Memory (GiB)" at bounding box center [884, 190] width 148 height 19
click at [0, 0] on input "Avg. Memory (GiB)" at bounding box center [0, 0] width 0 height 0
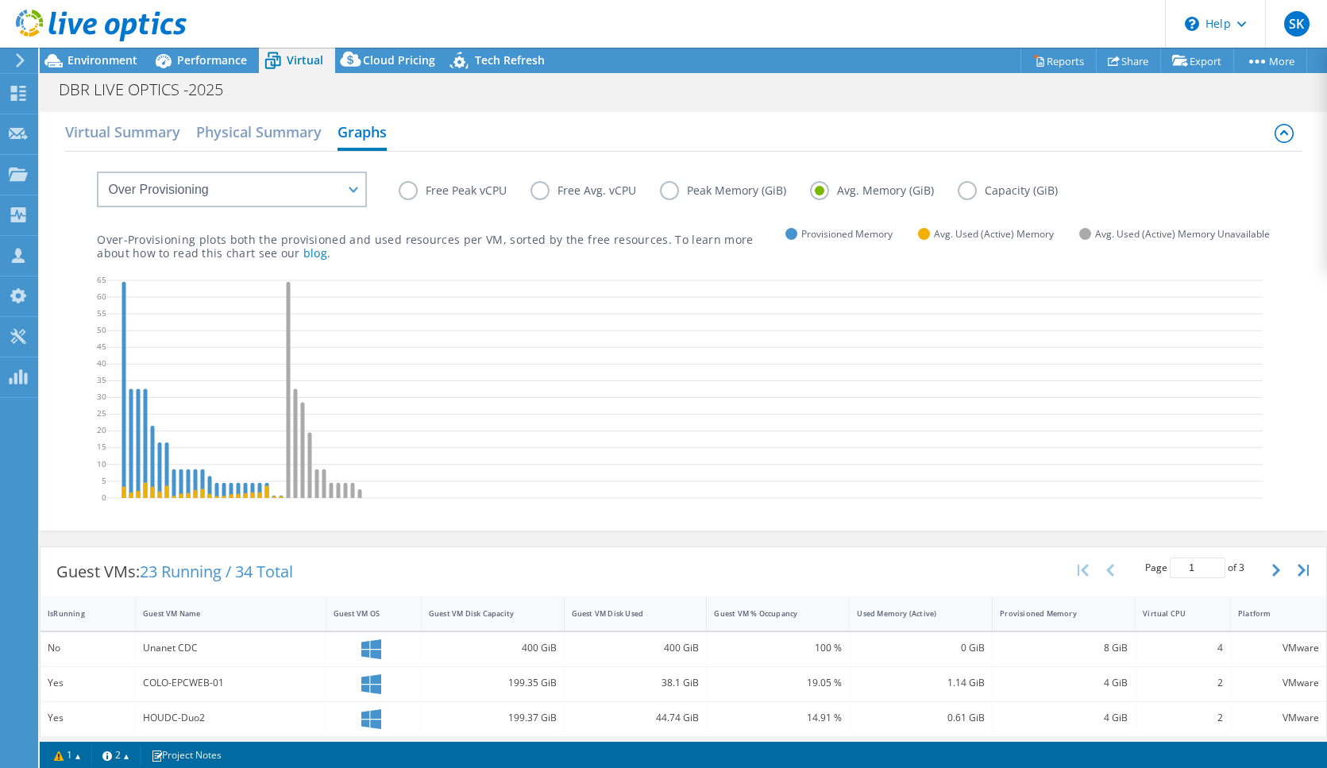
click at [741, 187] on label "Peak Memory (GiB)" at bounding box center [735, 190] width 150 height 19
click at [0, 0] on input "Peak Memory (GiB)" at bounding box center [0, 0] width 0 height 0
click at [593, 187] on label "Free Avg. vCPU" at bounding box center [594, 190] width 129 height 19
click at [0, 0] on input "Free Avg. vCPU" at bounding box center [0, 0] width 0 height 0
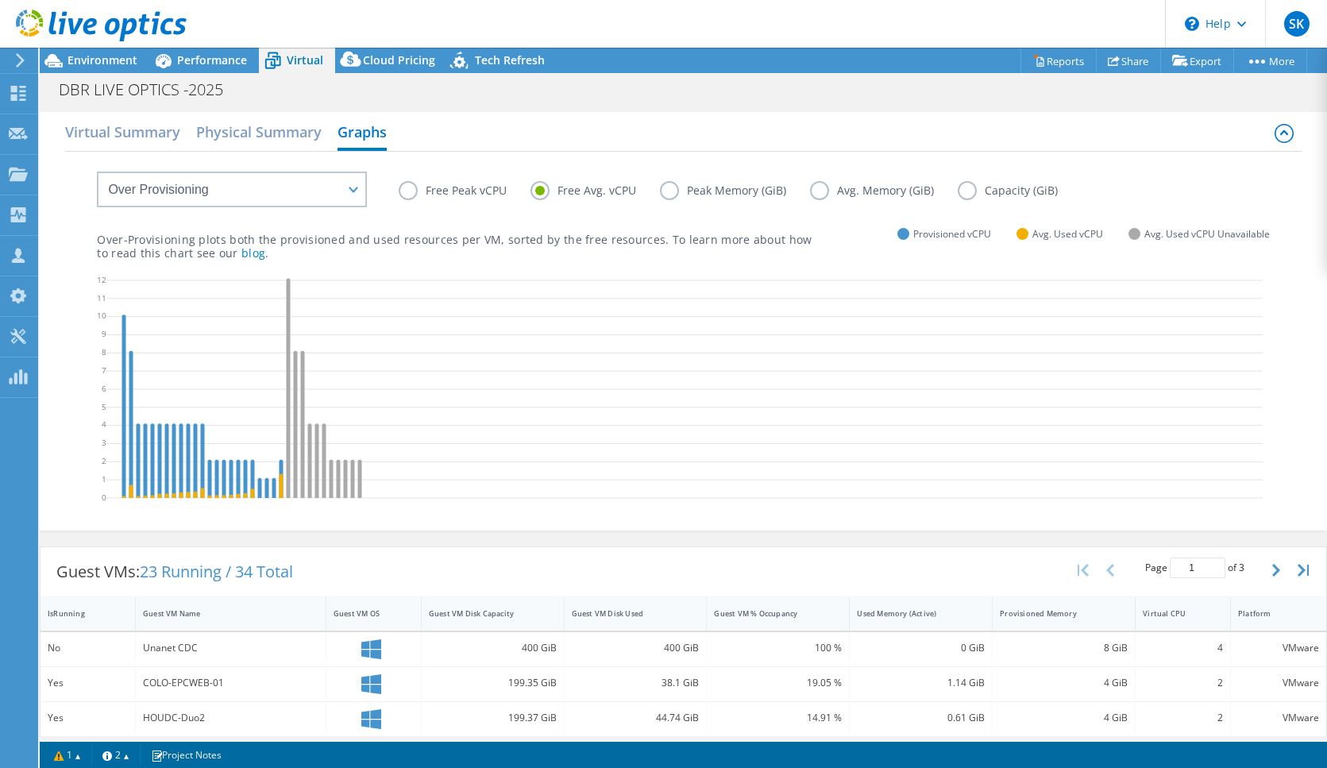
click at [458, 188] on label "Free Peak vCPU" at bounding box center [465, 190] width 132 height 19
click at [0, 0] on input "Free Peak vCPU" at bounding box center [0, 0] width 0 height 0
click at [619, 192] on label "Free Avg. vCPU" at bounding box center [594, 190] width 129 height 19
click at [0, 0] on input "Free Avg. vCPU" at bounding box center [0, 0] width 0 height 0
click at [449, 190] on label "Free Peak vCPU" at bounding box center [465, 190] width 132 height 19
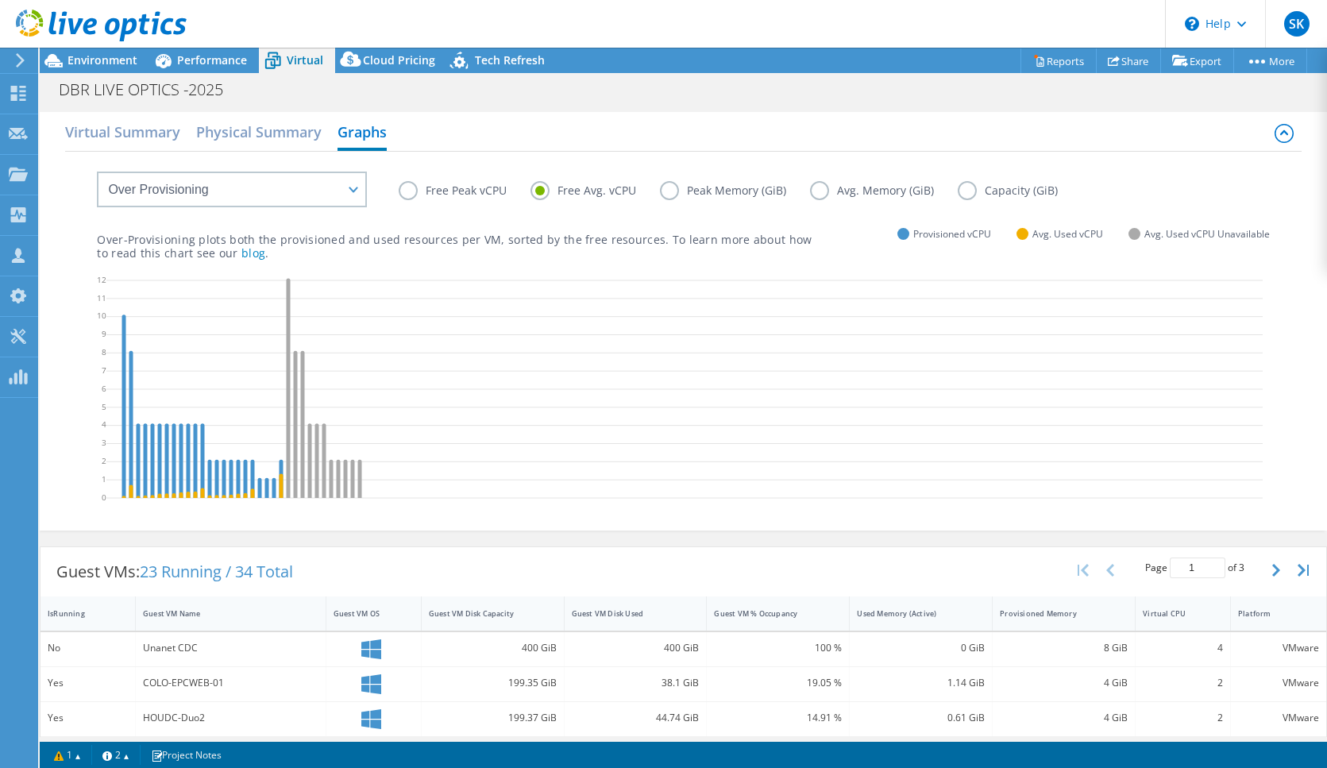
click at [0, 0] on input "Free Peak vCPU" at bounding box center [0, 0] width 0 height 0
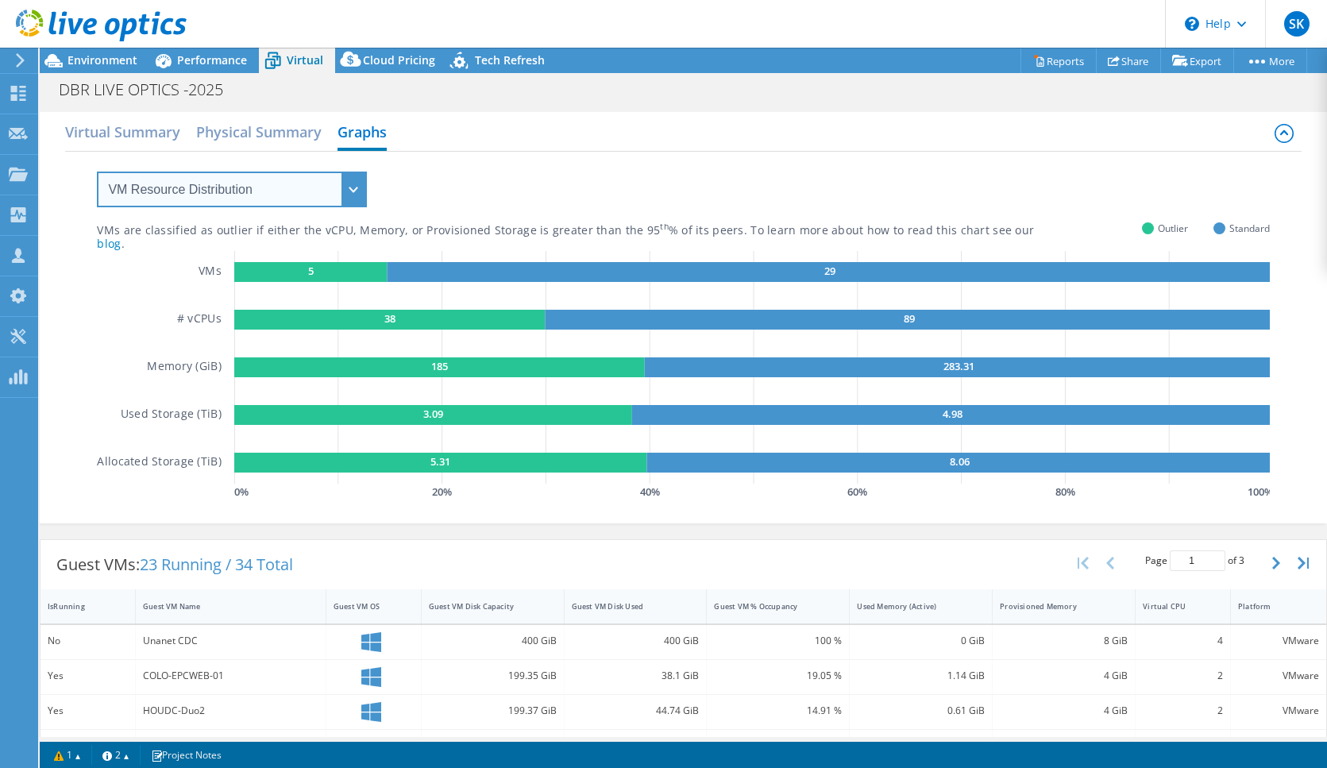
click at [357, 181] on select "VM Resource Distribution Provisioning Contrast Over Provisioning" at bounding box center [232, 190] width 270 height 36
select select "Provisioning Contrast"
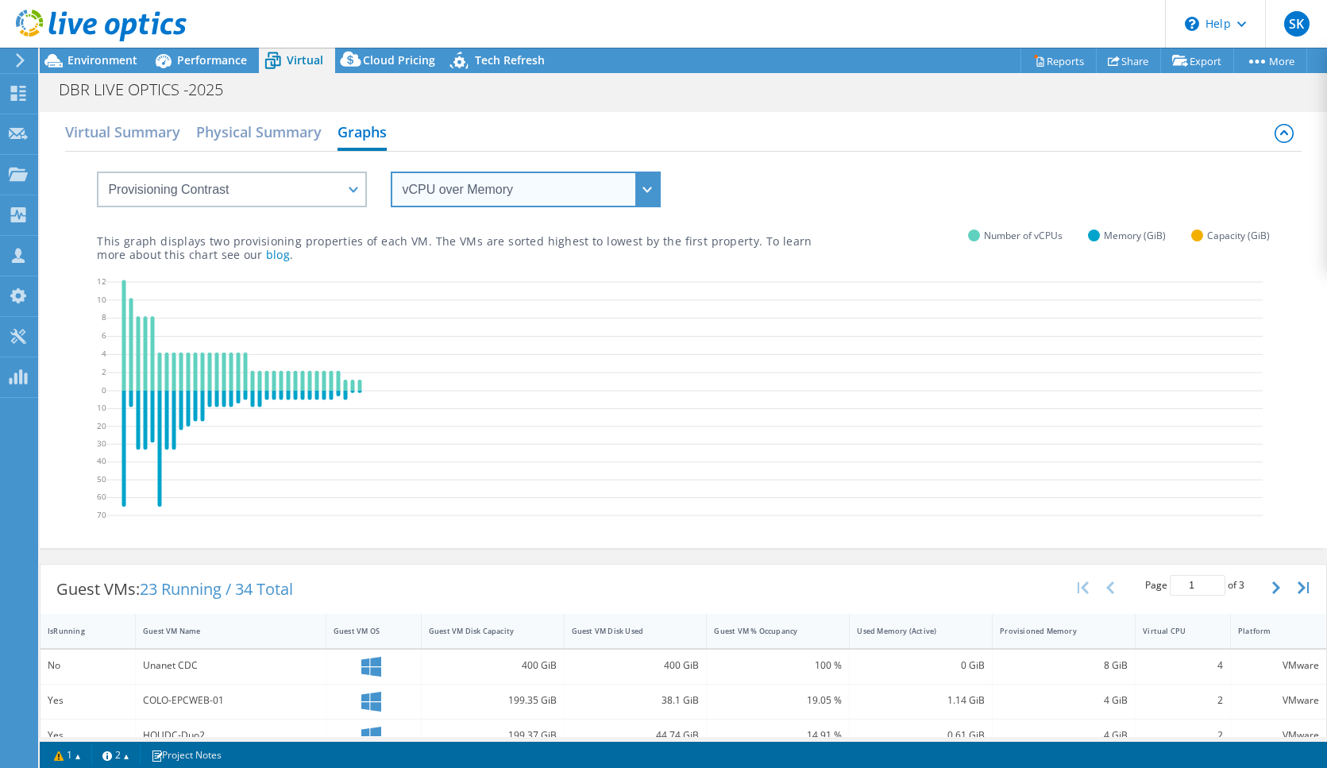
click at [649, 200] on select "vCPU over Memory vCPU over Capacity Memory over vCPU Memory over Capacity Capac…" at bounding box center [526, 190] width 270 height 36
select select "Memory over vCPU"
